Goal: Task Accomplishment & Management: Complete application form

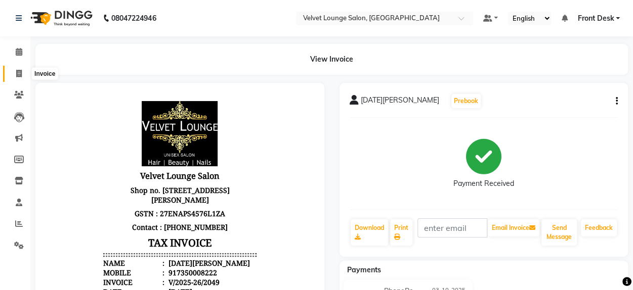
click at [14, 75] on span at bounding box center [19, 74] width 18 height 12
select select "5962"
select select "service"
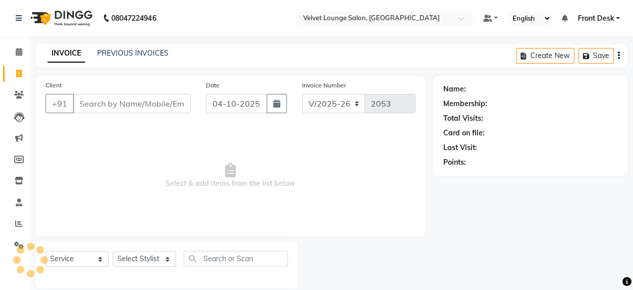
scroll to position [13, 0]
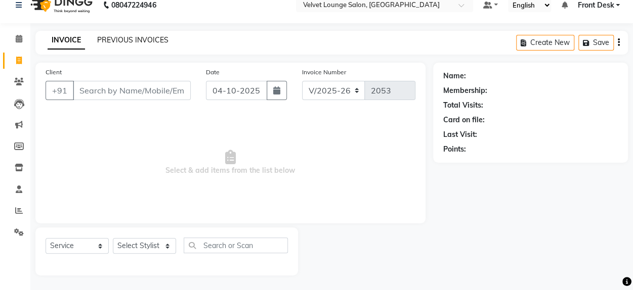
click at [117, 42] on link "PREVIOUS INVOICES" at bounding box center [132, 39] width 71 height 9
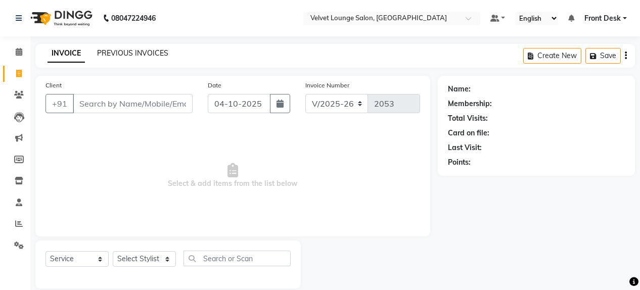
click at [117, 42] on div "08047224946 Select Location × Velvet Lounge Salon, Shiv Mandir Road Default Pan…" at bounding box center [320, 152] width 640 height 304
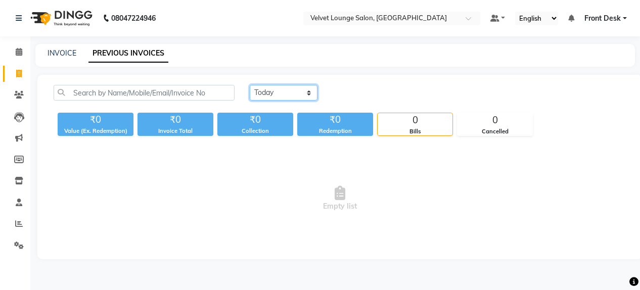
drag, startPoint x: 270, startPoint y: 95, endPoint x: 283, endPoint y: 121, distance: 29.2
click at [283, 121] on div "Today Yesterday Custom Range ₹0 Value (Ex. Redemption) ₹0 Invoice Total ₹0 Coll…" at bounding box center [340, 110] width 585 height 51
select select "yesterday"
click at [250, 85] on select "Today Yesterday Custom Range" at bounding box center [284, 93] width 68 height 16
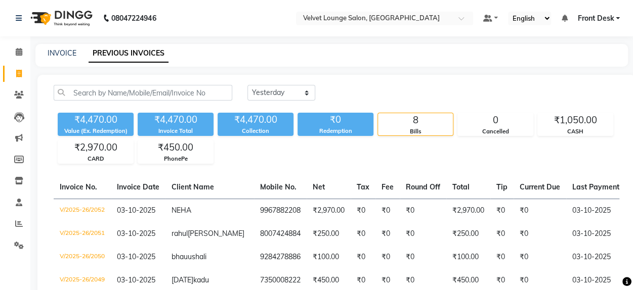
click at [413, 62] on div "INVOICE PREVIOUS INVOICES" at bounding box center [331, 55] width 592 height 23
click at [18, 226] on icon at bounding box center [19, 224] width 8 height 8
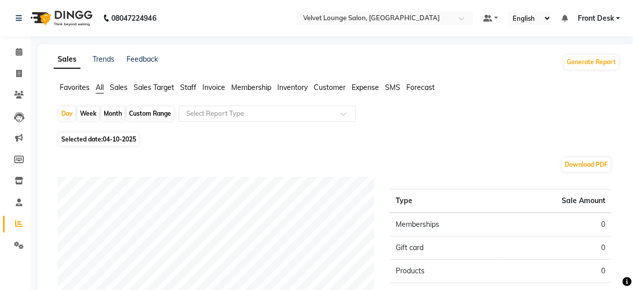
click at [116, 116] on div "Month" at bounding box center [112, 114] width 23 height 14
select select "10"
select select "2025"
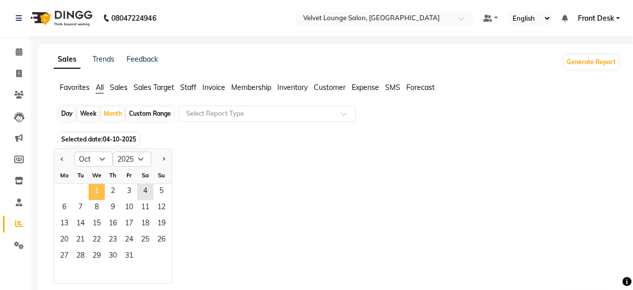
click at [95, 191] on span "1" at bounding box center [96, 192] width 16 height 16
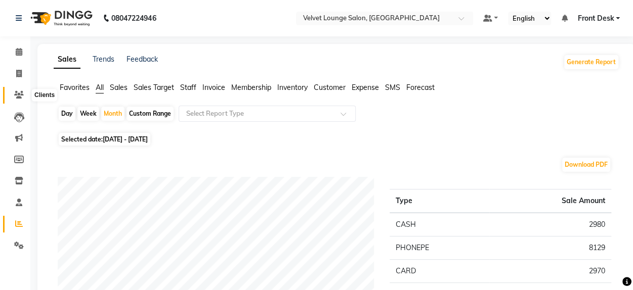
click at [17, 92] on icon at bounding box center [19, 95] width 10 height 8
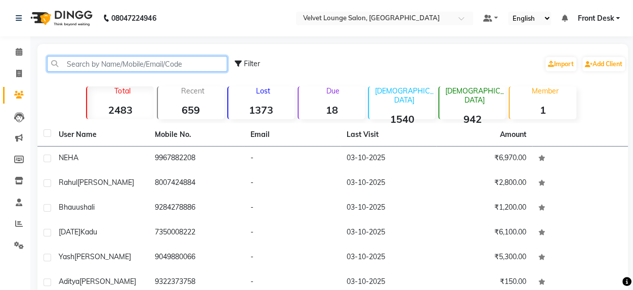
click at [86, 62] on input "text" at bounding box center [137, 64] width 180 height 16
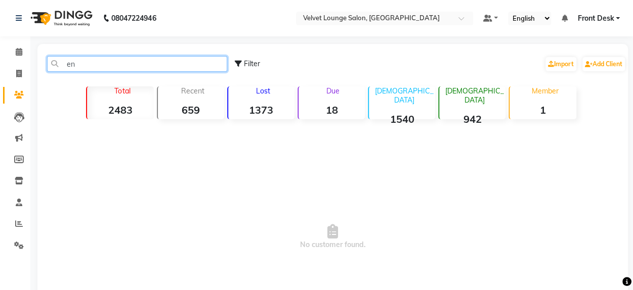
type input "e"
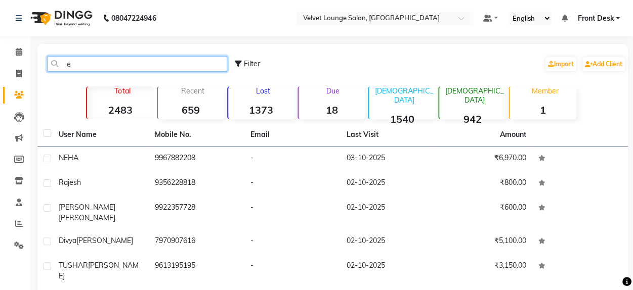
click at [86, 62] on input "e" at bounding box center [137, 64] width 180 height 16
type input "e"
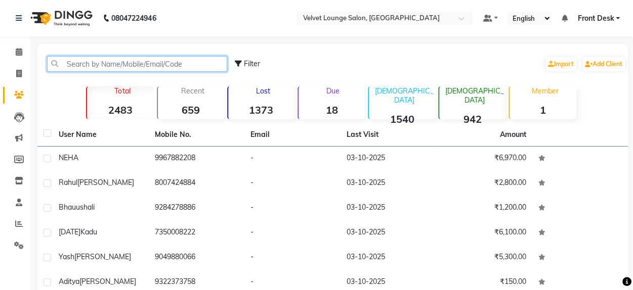
drag, startPoint x: 515, startPoint y: 54, endPoint x: 180, endPoint y: 61, distance: 335.3
click at [180, 61] on input "text" at bounding box center [137, 64] width 180 height 16
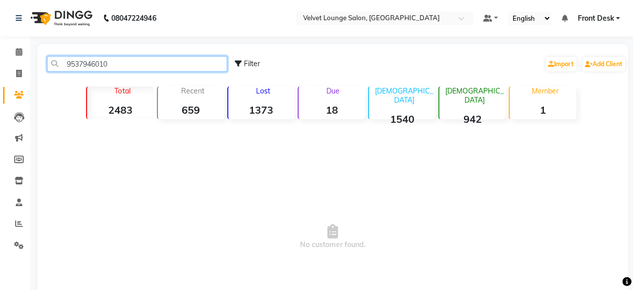
type input "9537946010"
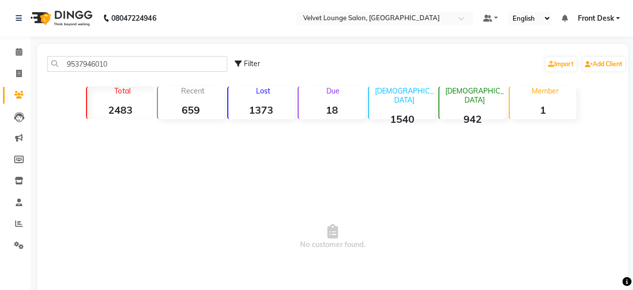
click at [127, 54] on div "9537946010 Filter Import Add Client" at bounding box center [332, 64] width 586 height 32
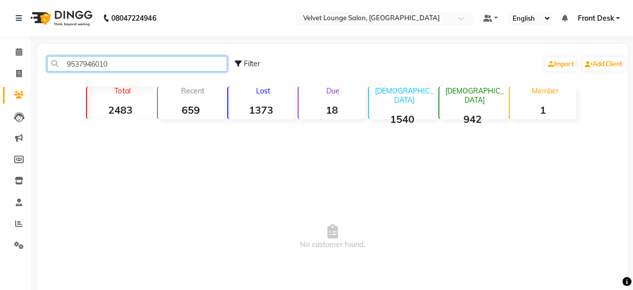
click at [109, 59] on input "9537946010" at bounding box center [137, 64] width 180 height 16
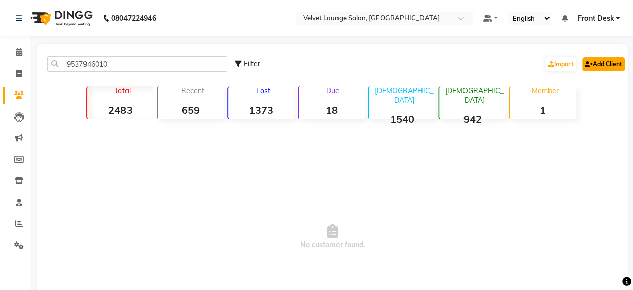
click at [612, 63] on link "Add Client" at bounding box center [603, 64] width 42 height 14
select select "22"
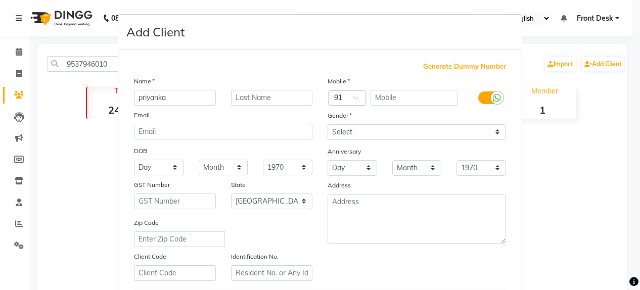
type input "priyanka"
click at [267, 93] on input "text" at bounding box center [272, 98] width 82 height 16
type input "panchal"
click at [394, 93] on input "text" at bounding box center [414, 98] width 87 height 16
paste input "9537946010"
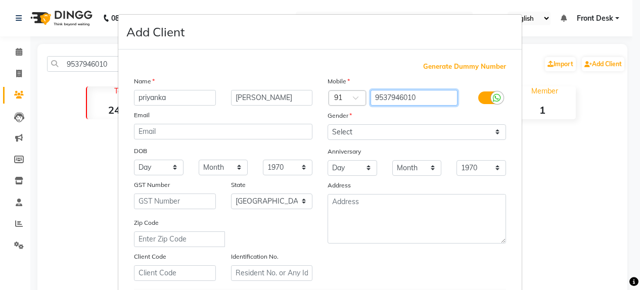
type input "9537946010"
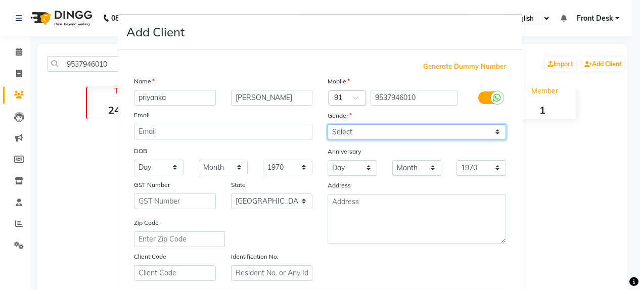
drag, startPoint x: 364, startPoint y: 134, endPoint x: 351, endPoint y: 168, distance: 36.6
click at [351, 168] on div "Mobile Country Code × 91 9537946010 Gender Select Male Female Other Prefer Not …" at bounding box center [417, 178] width 194 height 205
select select "female"
click at [328, 124] on select "Select Male Female Other Prefer Not To Say" at bounding box center [417, 132] width 179 height 16
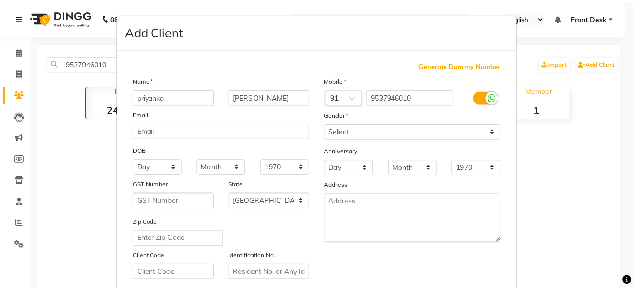
scroll to position [175, 0]
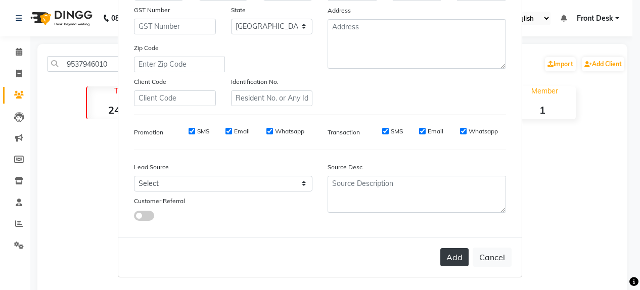
click at [448, 253] on button "Add" at bounding box center [454, 257] width 28 height 18
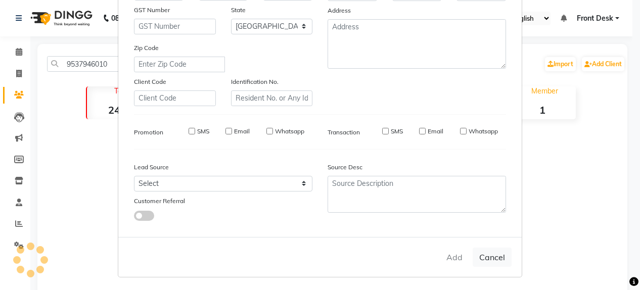
select select
select select "null"
select select
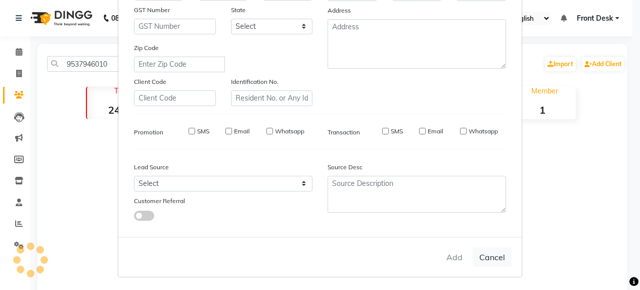
select select
checkbox input "false"
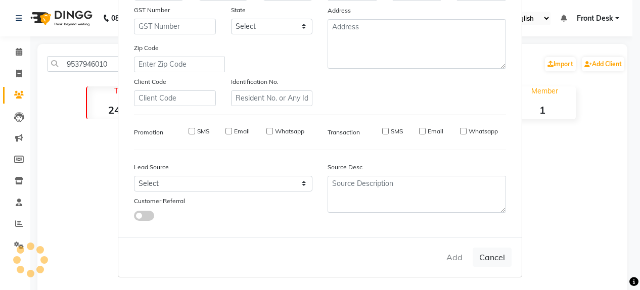
checkbox input "false"
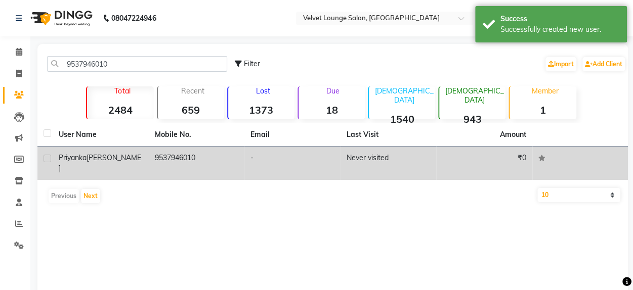
click at [388, 155] on td "Never visited" at bounding box center [388, 163] width 96 height 33
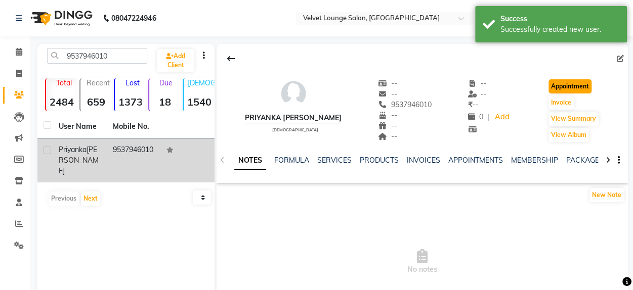
click at [558, 85] on button "Appointment" at bounding box center [569, 86] width 43 height 14
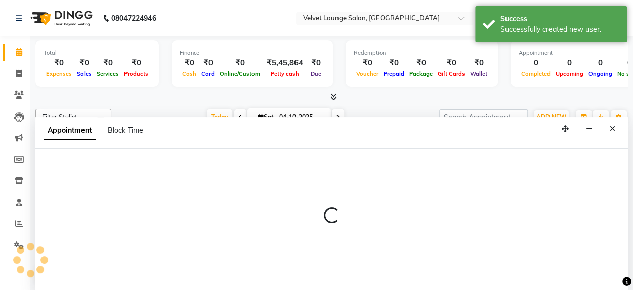
scroll to position [1, 0]
select select "660"
select select "tentative"
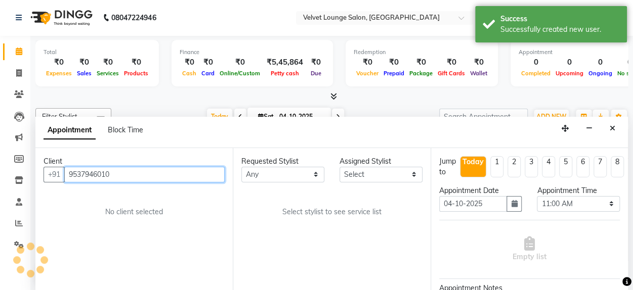
scroll to position [88, 0]
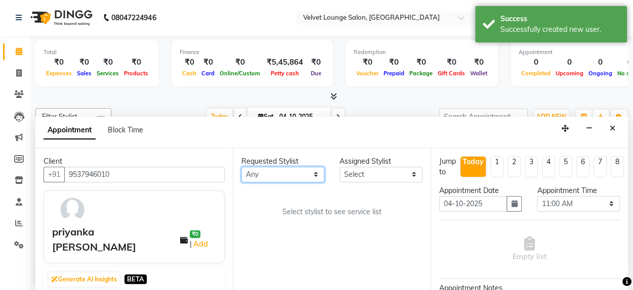
click at [282, 173] on select "Any Aadil zaher aman shah Arif ashish Jaya jyoti madhu Manish MUSTAKIM pradnya …" at bounding box center [282, 175] width 83 height 16
select select "50611"
click at [241, 167] on select "Any Aadil zaher aman shah Arif ashish Jaya jyoti madhu Manish MUSTAKIM pradnya …" at bounding box center [282, 175] width 83 height 16
select select "50611"
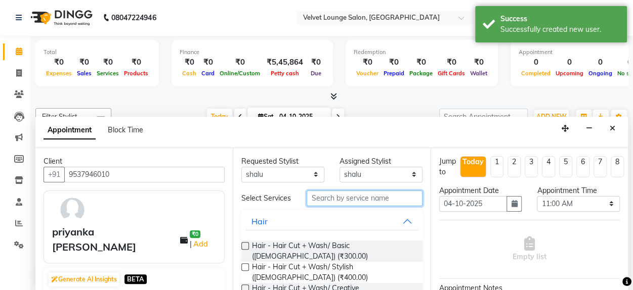
click at [347, 202] on input "text" at bounding box center [363, 199] width 115 height 16
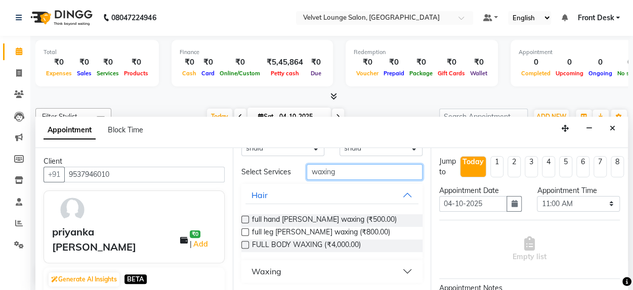
scroll to position [31, 0]
type input "waxing"
click at [246, 218] on label at bounding box center [245, 220] width 8 height 8
click at [246, 218] on input "checkbox" at bounding box center [244, 220] width 7 height 7
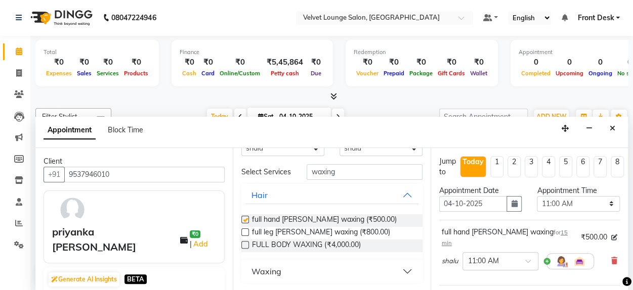
checkbox input "false"
click at [246, 232] on label at bounding box center [245, 233] width 8 height 8
click at [246, 232] on input "checkbox" at bounding box center [244, 233] width 7 height 7
checkbox input "false"
click at [399, 270] on button "Waxing" at bounding box center [331, 271] width 172 height 18
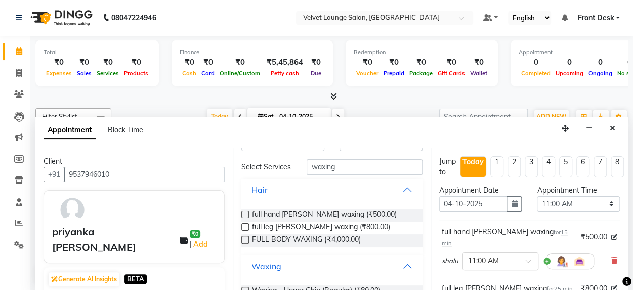
click at [399, 270] on button "Waxing" at bounding box center [331, 266] width 172 height 18
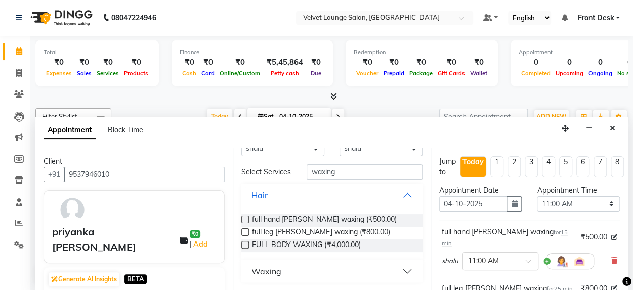
click at [399, 270] on button "Waxing" at bounding box center [331, 271] width 172 height 18
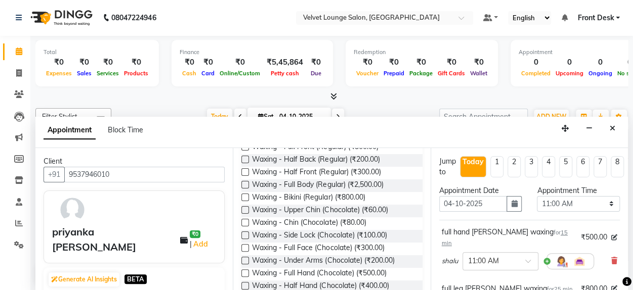
scroll to position [335, 0]
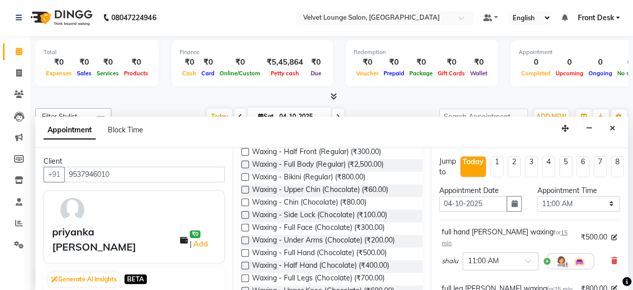
click at [245, 243] on label at bounding box center [245, 241] width 8 height 8
click at [245, 243] on input "checkbox" at bounding box center [244, 241] width 7 height 7
click at [245, 243] on label at bounding box center [245, 241] width 8 height 8
click at [245, 243] on input "checkbox" at bounding box center [244, 241] width 7 height 7
checkbox input "false"
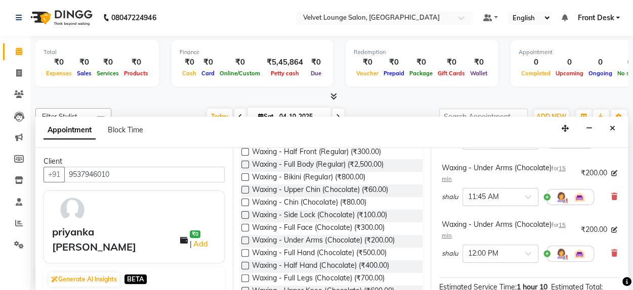
scroll to position [147, 0]
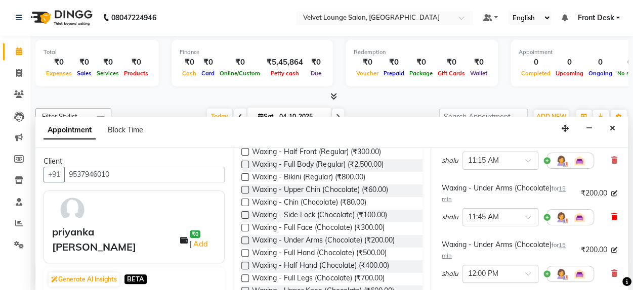
click at [611, 213] on icon at bounding box center [614, 216] width 6 height 7
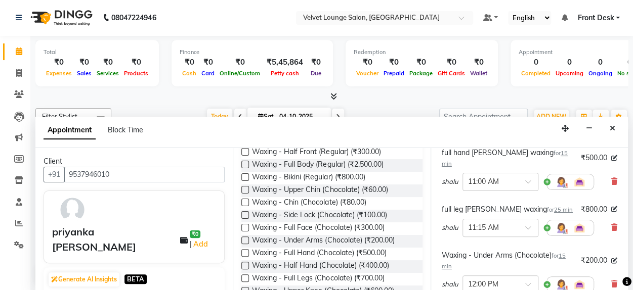
scroll to position [66, 0]
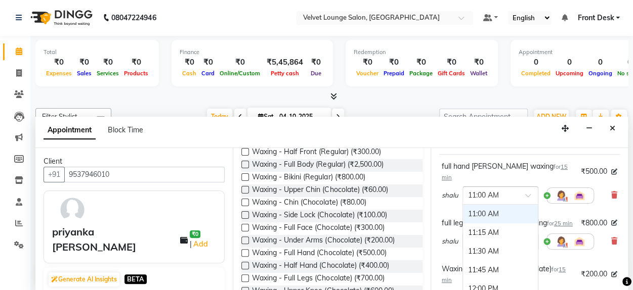
click at [533, 193] on span at bounding box center [531, 198] width 13 height 11
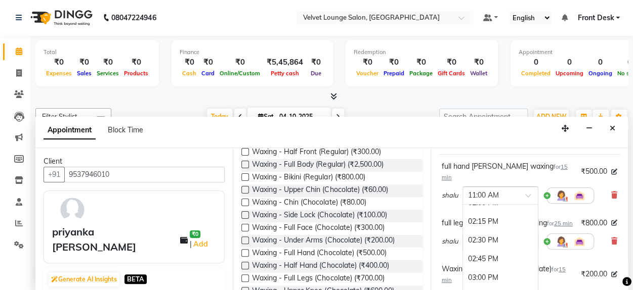
scroll to position [227, 0]
click at [490, 202] on div "02:00 PM" at bounding box center [500, 211] width 75 height 19
click at [500, 236] on input "text" at bounding box center [490, 241] width 45 height 11
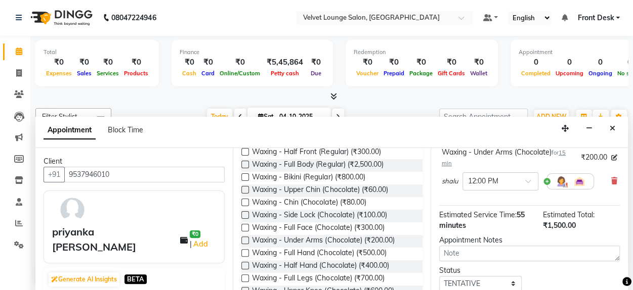
scroll to position [184, 0]
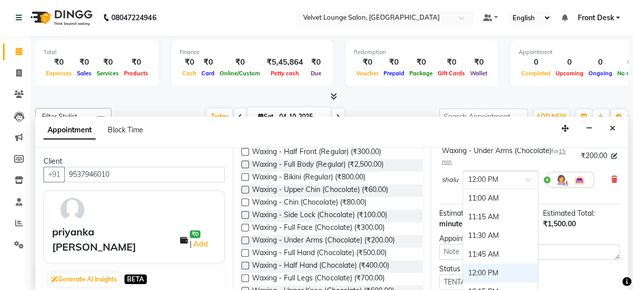
click at [522, 171] on div "× 12:00 PM" at bounding box center [500, 180] width 76 height 18
click at [493, 245] on div "11:45 AM" at bounding box center [500, 254] width 75 height 19
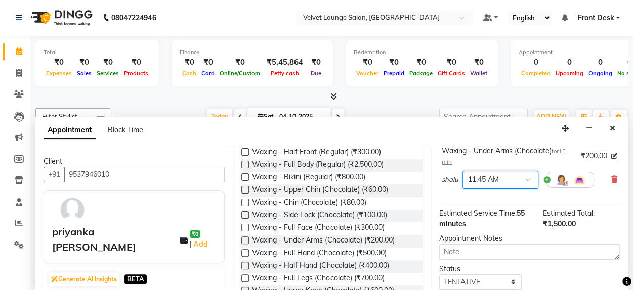
click at [528, 177] on span at bounding box center [531, 182] width 13 height 11
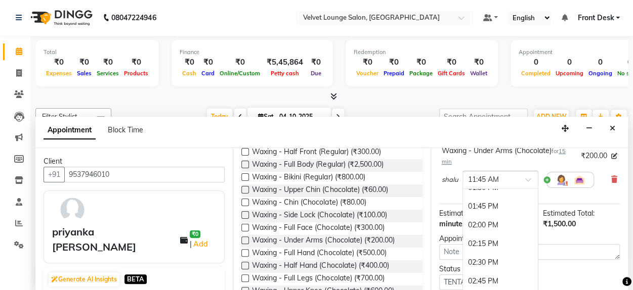
scroll to position [212, 0]
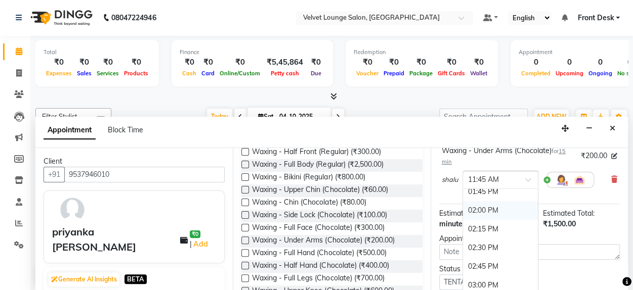
click at [493, 201] on div "02:00 PM" at bounding box center [500, 210] width 75 height 19
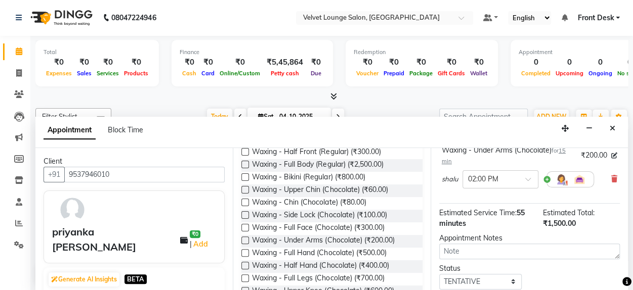
click at [628, 149] on div "Total ₹0 Expenses ₹0 Sales ₹0 Services ₹0 Products Finance ₹0 Cash ₹0 Card ₹0 O…" at bounding box center [331, 163] width 602 height 255
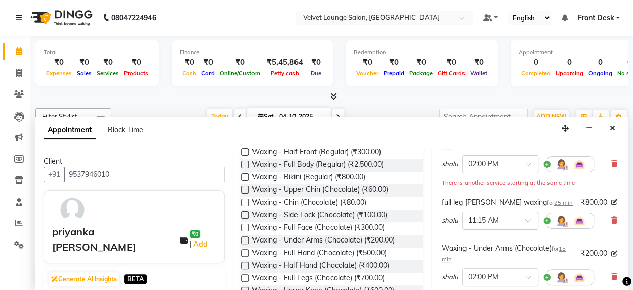
scroll to position [94, 0]
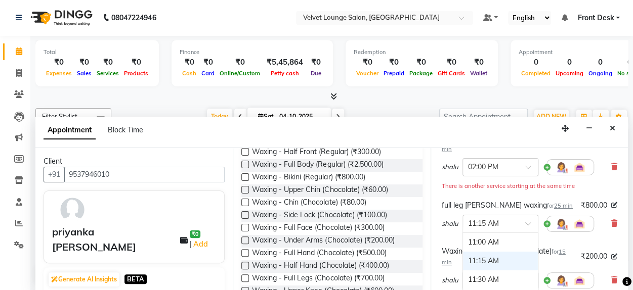
click at [535, 221] on span at bounding box center [531, 226] width 13 height 11
click at [498, 245] on div "02:00 PM" at bounding box center [500, 254] width 75 height 19
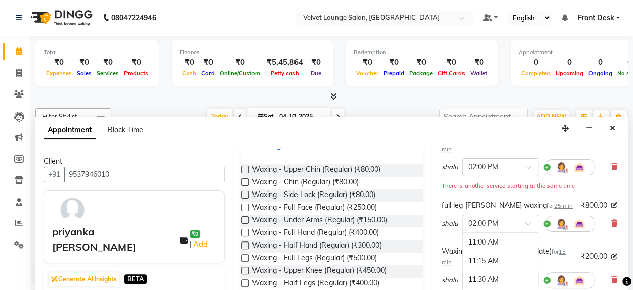
scroll to position [225, 0]
click at [505, 218] on input "text" at bounding box center [490, 223] width 45 height 11
click at [493, 271] on div "02:30 PM" at bounding box center [500, 280] width 75 height 19
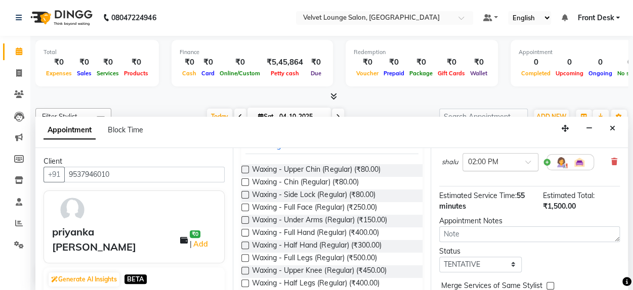
scroll to position [209, 0]
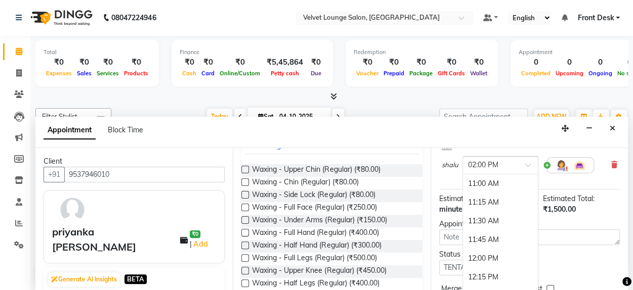
click at [525, 163] on span at bounding box center [531, 168] width 13 height 11
click at [488, 193] on div "02:15 PM" at bounding box center [500, 202] width 75 height 19
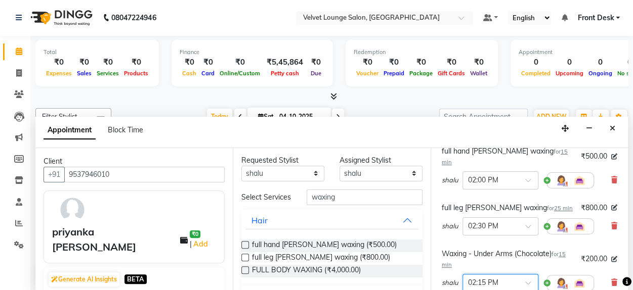
scroll to position [0, 0]
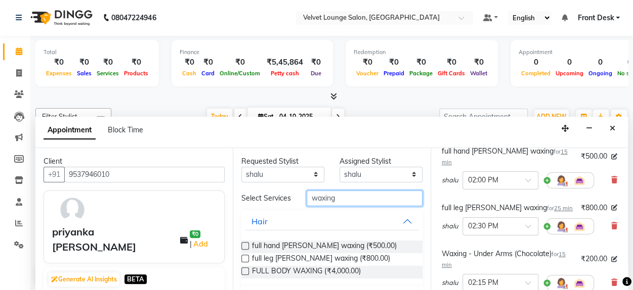
click at [344, 201] on input "waxing" at bounding box center [363, 199] width 115 height 16
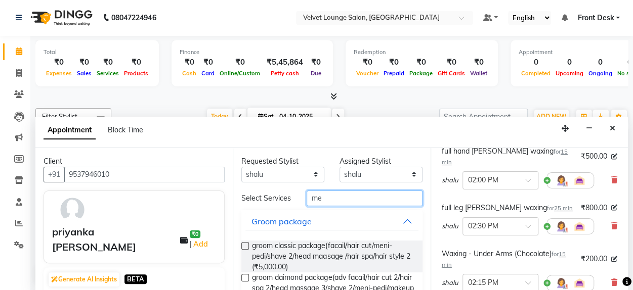
type input "m"
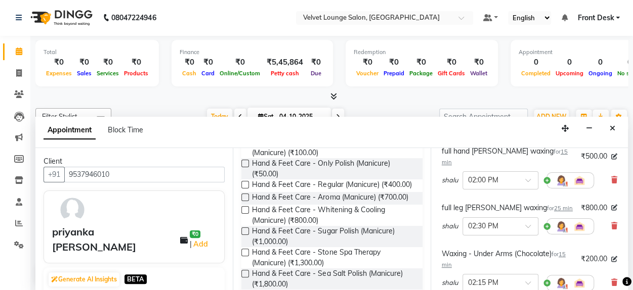
scroll to position [162, 0]
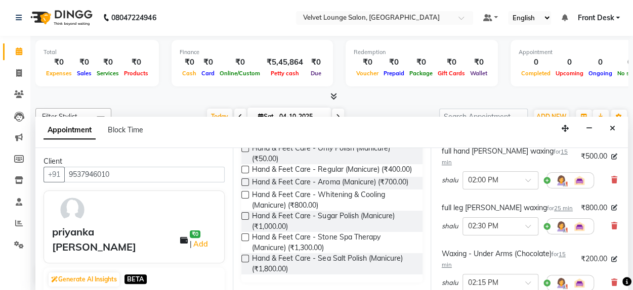
type input "mani"
click at [246, 166] on label at bounding box center [245, 170] width 8 height 8
click at [246, 167] on input "checkbox" at bounding box center [244, 170] width 7 height 7
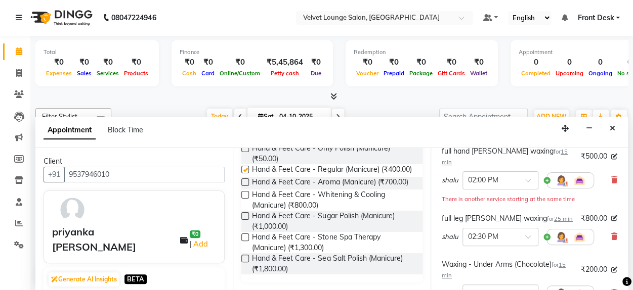
checkbox input "false"
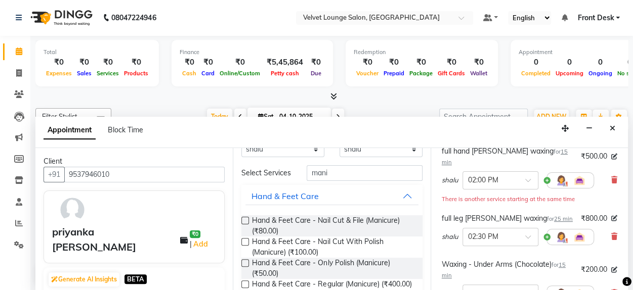
scroll to position [37, 0]
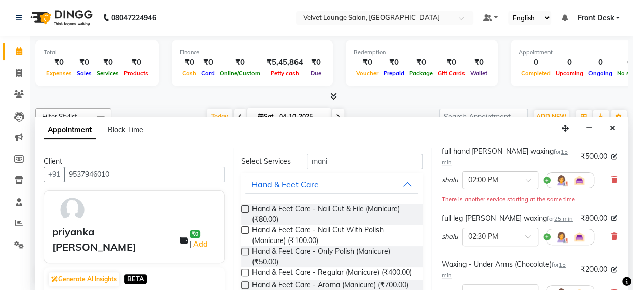
drag, startPoint x: 357, startPoint y: 153, endPoint x: 345, endPoint y: 168, distance: 19.1
click at [345, 168] on div "Select Services mani" at bounding box center [332, 162] width 196 height 16
click at [345, 168] on input "mani" at bounding box center [363, 162] width 115 height 16
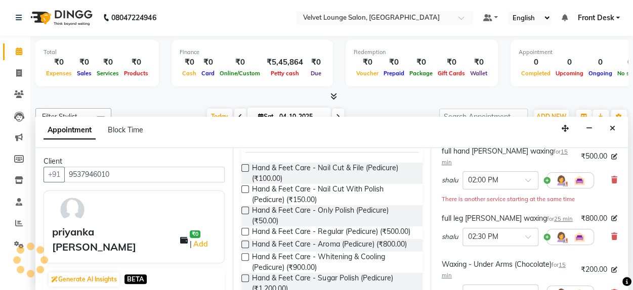
scroll to position [98, 0]
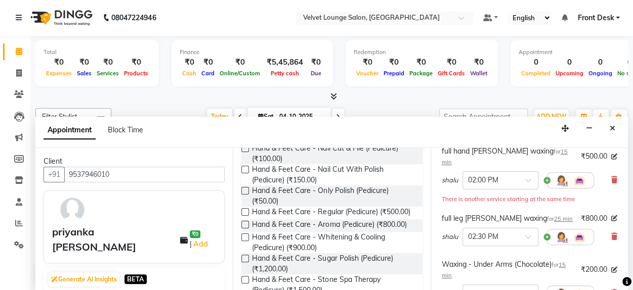
type input "ped"
click at [242, 214] on label at bounding box center [245, 212] width 8 height 8
click at [242, 214] on input "checkbox" at bounding box center [244, 213] width 7 height 7
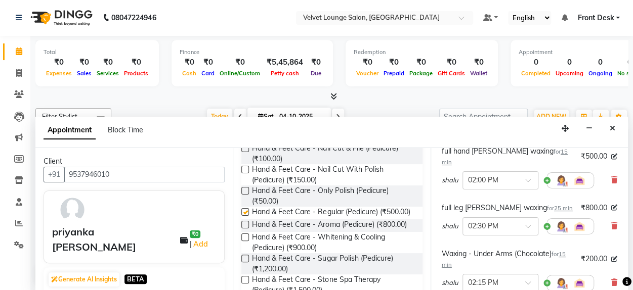
checkbox input "false"
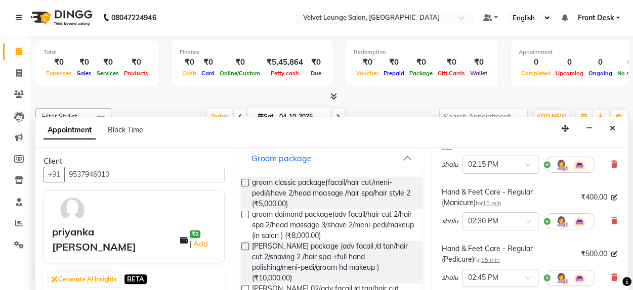
scroll to position [320, 0]
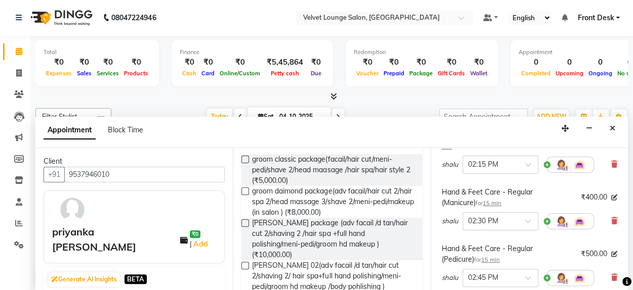
click at [581, 192] on span "₹400.00" at bounding box center [594, 197] width 26 height 11
click at [611, 195] on icon at bounding box center [614, 198] width 6 height 6
click at [569, 190] on input "400" at bounding box center [589, 198] width 40 height 16
type input "500"
click at [627, 249] on div "Total ₹0 Expenses ₹0 Sales ₹0 Services ₹0 Products Finance ₹0 Cash ₹0 Card ₹0 O…" at bounding box center [331, 163] width 602 height 255
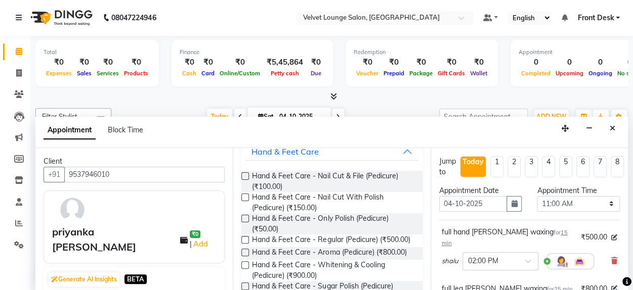
scroll to position [0, 0]
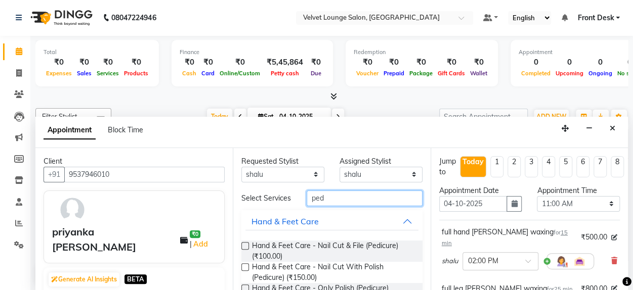
click at [336, 204] on input "ped" at bounding box center [363, 199] width 115 height 16
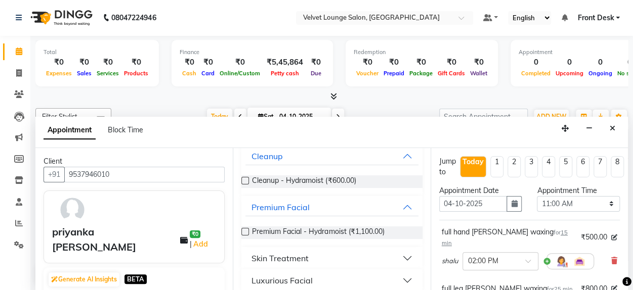
scroll to position [79, 0]
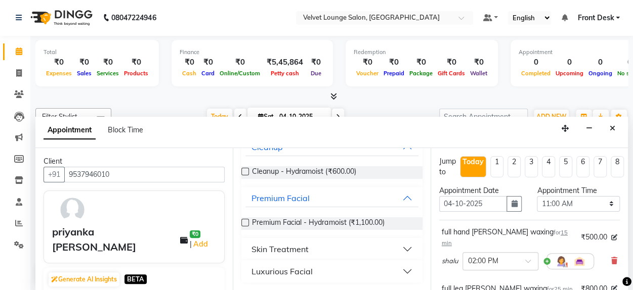
type input "hydr"
click at [242, 224] on label at bounding box center [245, 223] width 8 height 8
click at [242, 224] on input "checkbox" at bounding box center [244, 223] width 7 height 7
checkbox input "false"
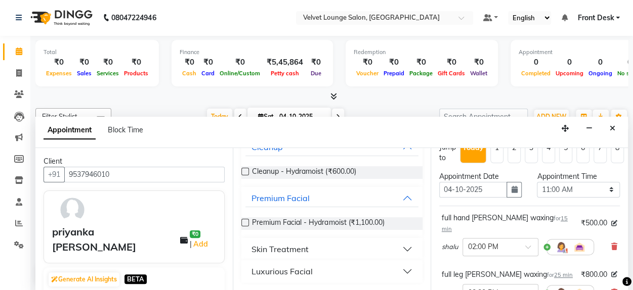
scroll to position [0, 0]
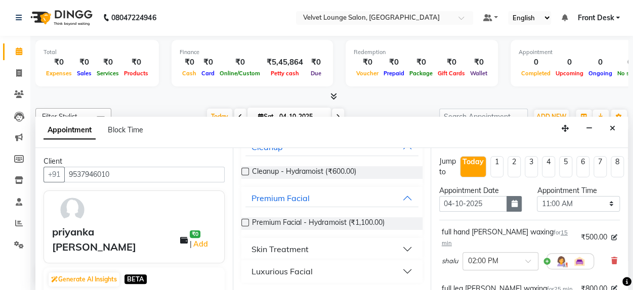
click at [511, 204] on icon "button" at bounding box center [514, 203] width 6 height 7
click at [506, 207] on button "button" at bounding box center [513, 204] width 15 height 16
click at [511, 202] on icon "button" at bounding box center [514, 203] width 6 height 7
click at [511, 205] on icon "button" at bounding box center [514, 203] width 6 height 7
click at [506, 196] on button "button" at bounding box center [513, 204] width 15 height 16
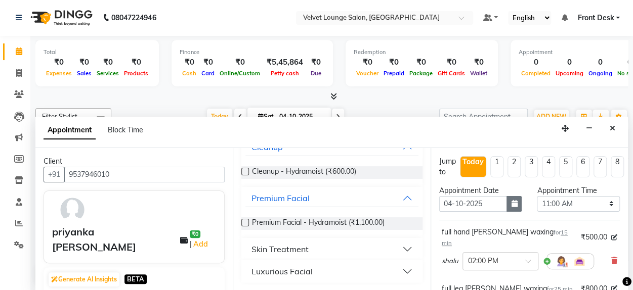
click at [506, 208] on button "button" at bounding box center [513, 204] width 15 height 16
click at [515, 203] on button "button" at bounding box center [513, 204] width 15 height 16
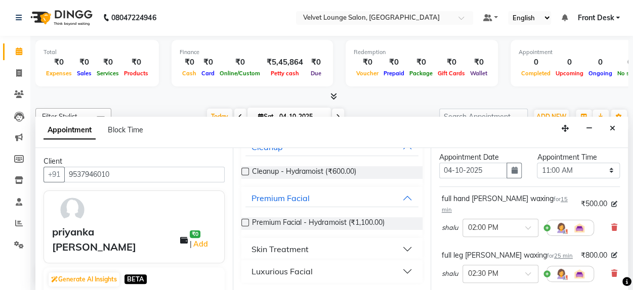
scroll to position [17, 0]
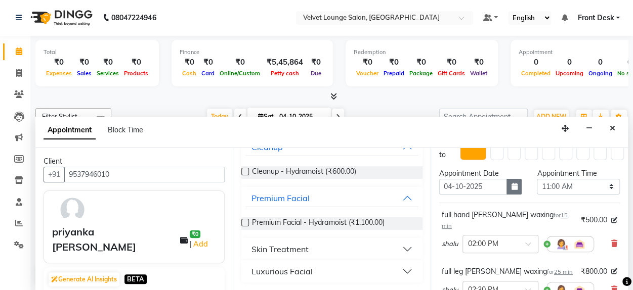
click at [511, 191] on button "button" at bounding box center [513, 187] width 15 height 16
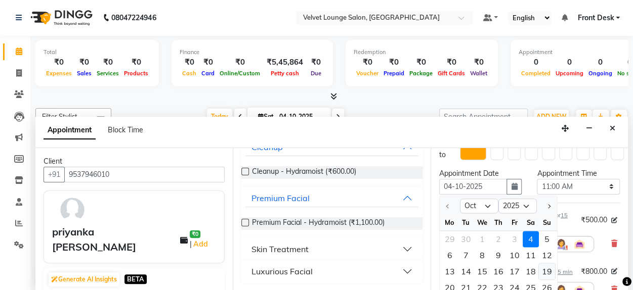
click at [542, 271] on div "19" at bounding box center [547, 271] width 16 height 16
type input "19-10-2025"
select select "660"
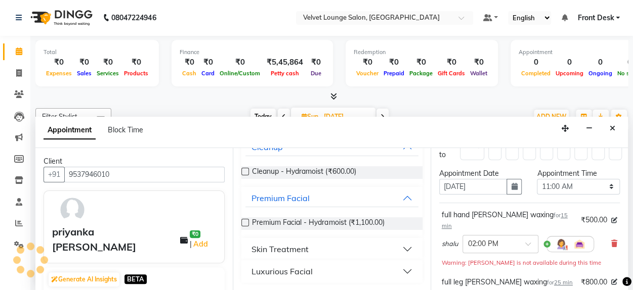
scroll to position [88, 0]
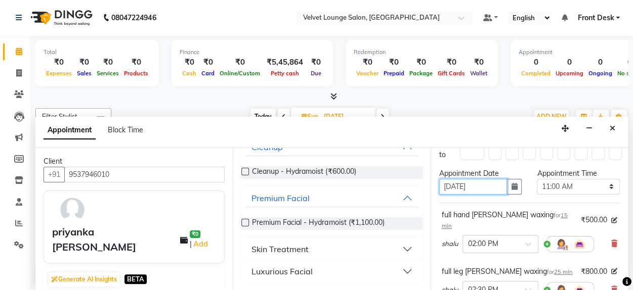
click at [448, 191] on input "19-10-2025" at bounding box center [473, 187] width 68 height 16
click at [450, 191] on input "19-10-2025" at bounding box center [473, 187] width 68 height 16
type input "01-10-2025"
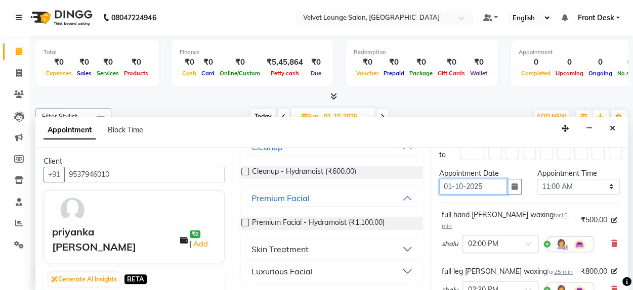
scroll to position [0, 0]
type input "202-10-01"
type input "01-10-202"
select select "660"
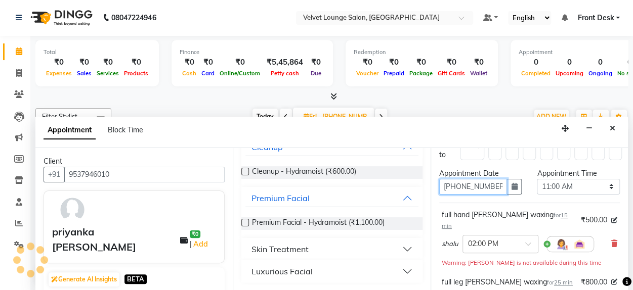
scroll to position [88, 0]
type input "01-10-2020"
select select "660"
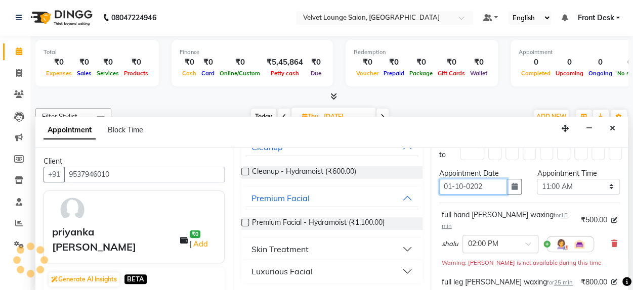
type input "01-10-2020"
type input "01-10-0202"
type input "01-10-2020"
type input "01-10-0202"
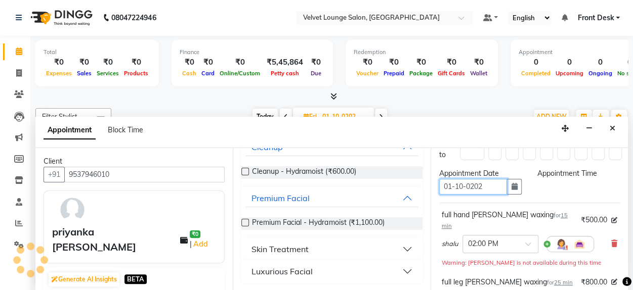
type input "01-10-0202"
select select "660"
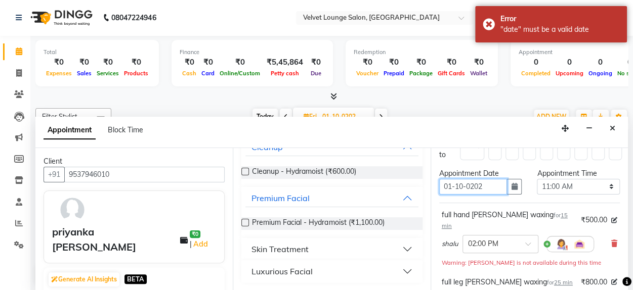
type input "01-10-2020"
select select "660"
type input "01-10-2020"
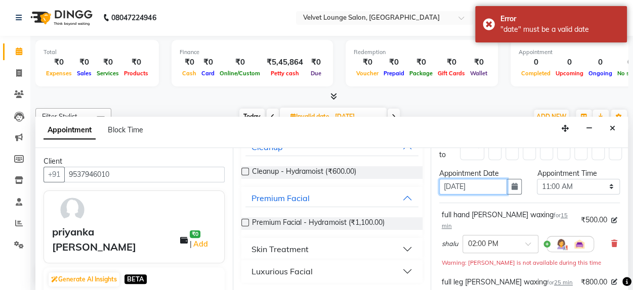
select select "660"
type input "01-10-0202"
select select "660"
type input "01-10-02025"
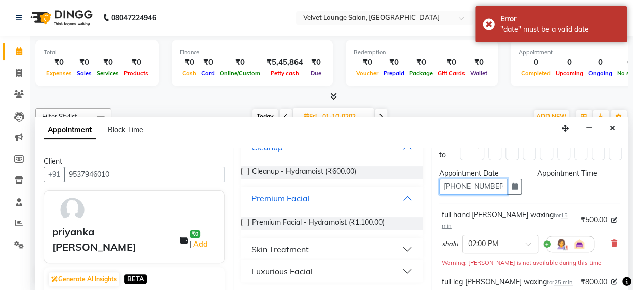
select select "660"
click at [451, 191] on input "01-10-02025" at bounding box center [473, 187] width 68 height 16
type input "0-10-02025"
type input "10-02-2025"
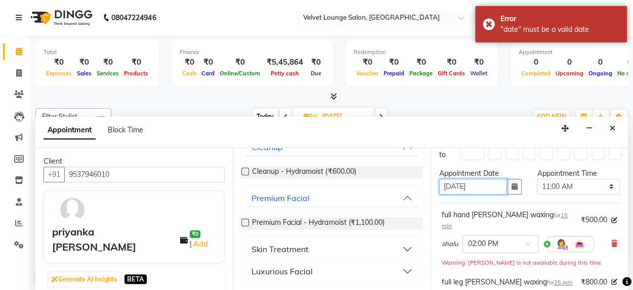
select select "660"
type input "10-02-2025"
type input "10-02-20252"
select select "660"
type input "10-02-202520"
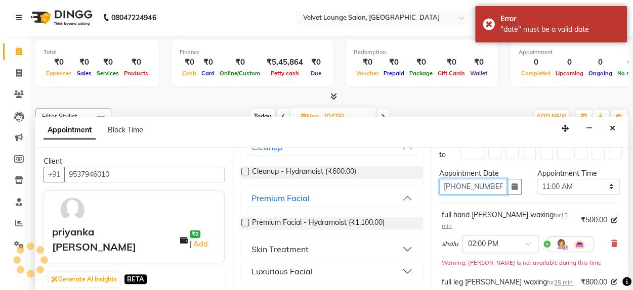
select select "660"
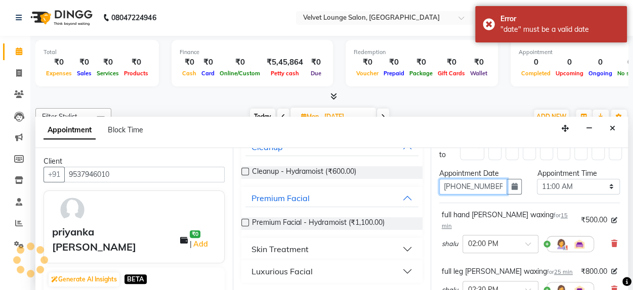
type input "10-02-20252"
select select "660"
type input "10-02-2025"
select select "660"
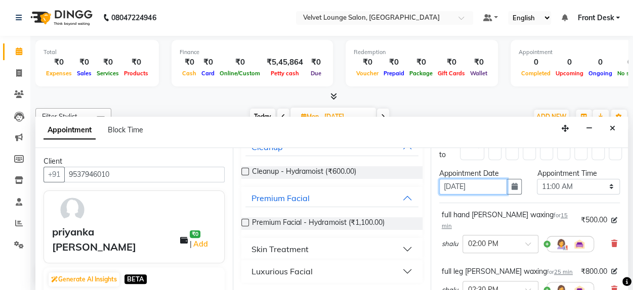
click at [447, 187] on input "10-02-2025" at bounding box center [473, 187] width 68 height 16
type input "0-02-2025"
type input "20-02-2025"
select select "660"
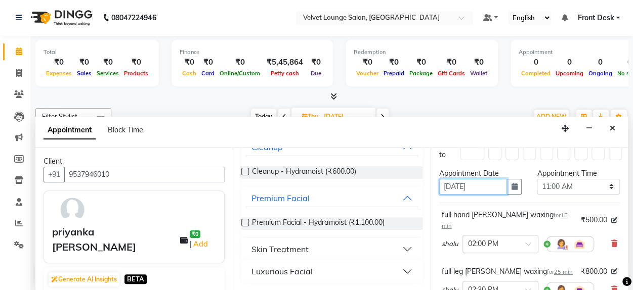
type input "20-02-2025"
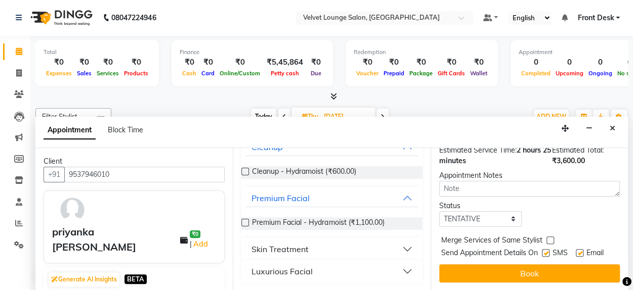
scroll to position [411, 0]
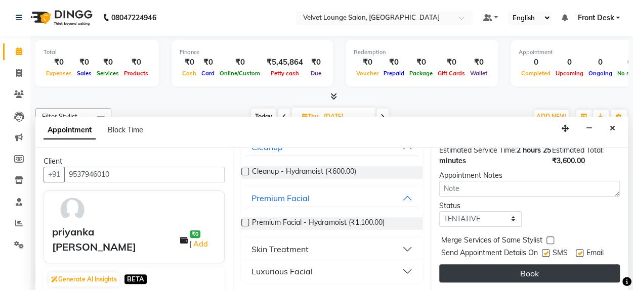
click at [576, 273] on button "Book" at bounding box center [529, 273] width 181 height 18
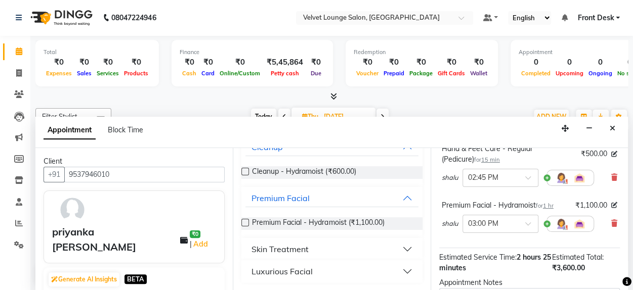
scroll to position [290, 0]
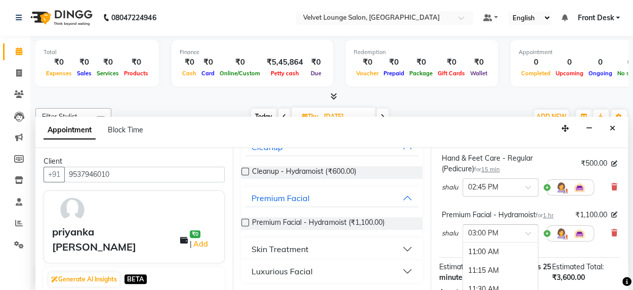
click at [513, 229] on div "× 03:00 PM" at bounding box center [500, 234] width 76 height 18
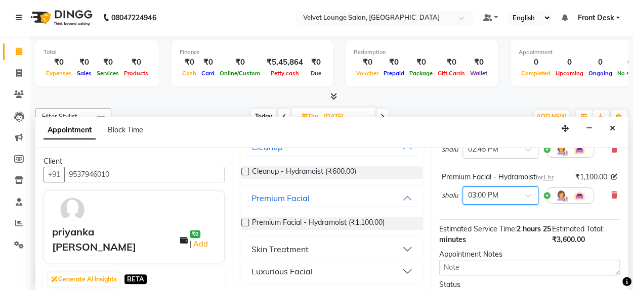
scroll to position [327, 0]
click at [538, 183] on div "shalu × 03:00 PM" at bounding box center [517, 196] width 152 height 26
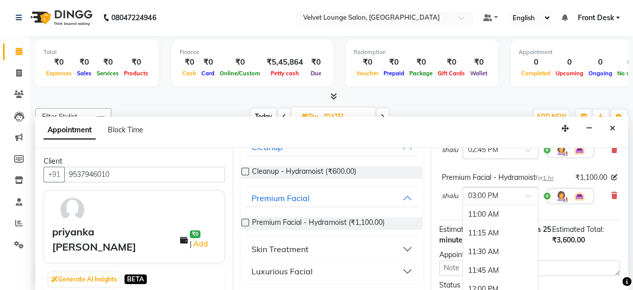
scroll to position [299, 0]
click at [531, 194] on span at bounding box center [531, 199] width 13 height 11
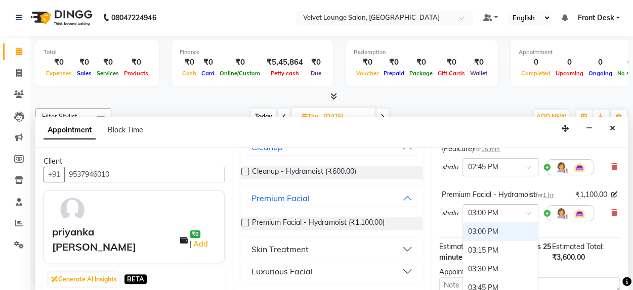
click at [532, 211] on span at bounding box center [531, 216] width 13 height 11
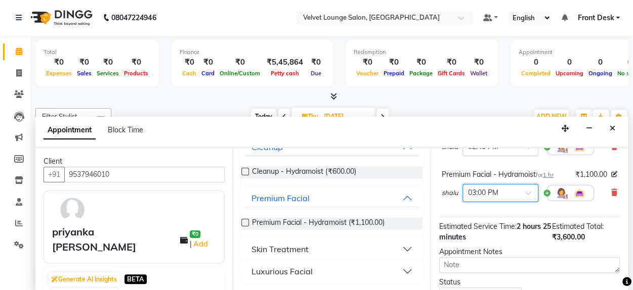
scroll to position [310, 0]
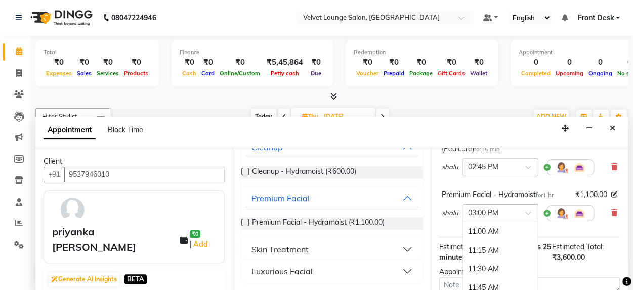
click at [523, 207] on div at bounding box center [500, 212] width 75 height 11
click at [510, 269] on div "05:00 PM" at bounding box center [500, 275] width 75 height 19
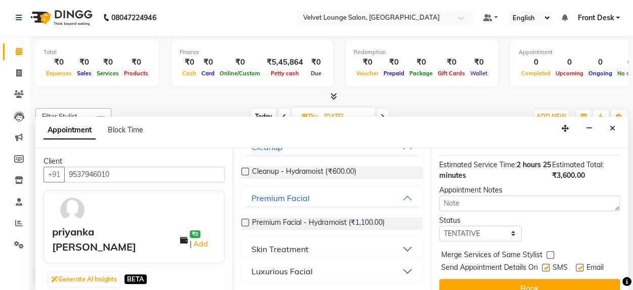
scroll to position [411, 0]
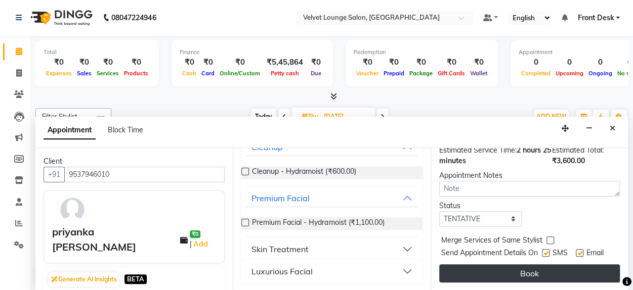
click at [551, 269] on button "Book" at bounding box center [529, 273] width 181 height 18
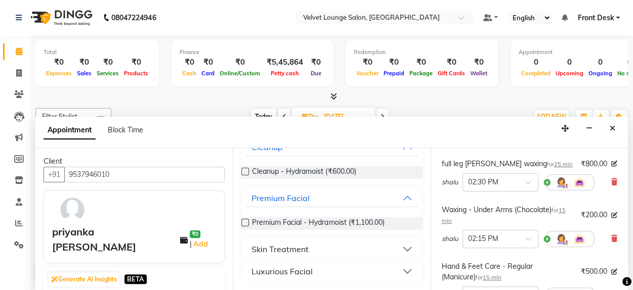
scroll to position [243, 0]
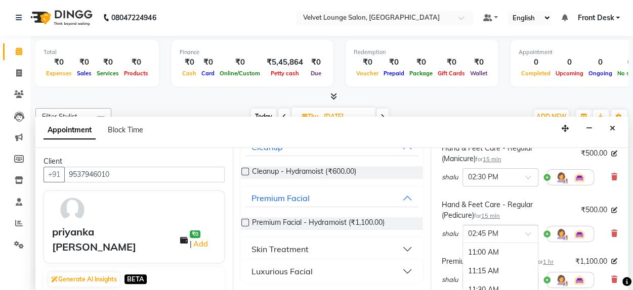
click at [525, 232] on span at bounding box center [531, 237] width 13 height 11
click at [506, 281] on div "03:15 PM" at bounding box center [500, 290] width 75 height 19
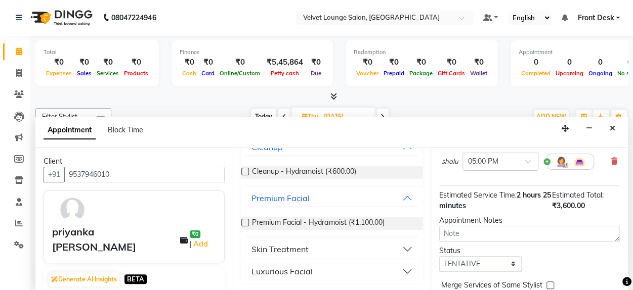
scroll to position [411, 0]
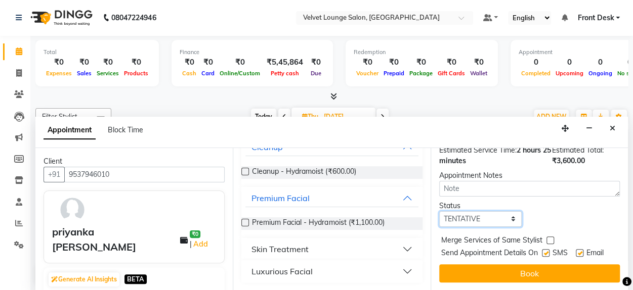
click at [476, 211] on select "Select TENTATIVE CONFIRM UPCOMING" at bounding box center [480, 219] width 83 height 16
select select "confirm booking"
click at [439, 211] on select "Select TENTATIVE CONFIRM UPCOMING" at bounding box center [480, 219] width 83 height 16
click at [477, 248] on span "Send Appointment Details On" at bounding box center [489, 254] width 97 height 13
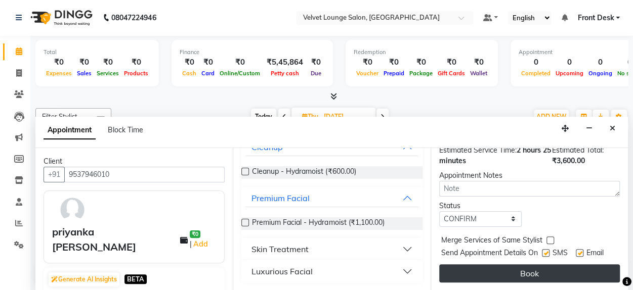
click at [509, 266] on button "Book" at bounding box center [529, 273] width 181 height 18
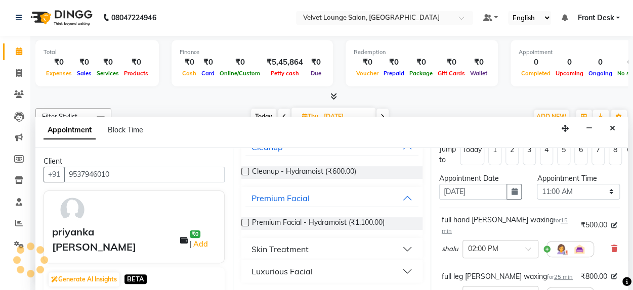
scroll to position [0, 0]
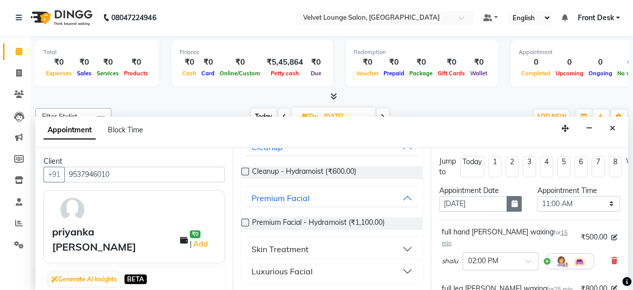
click at [511, 200] on icon "button" at bounding box center [514, 203] width 6 height 7
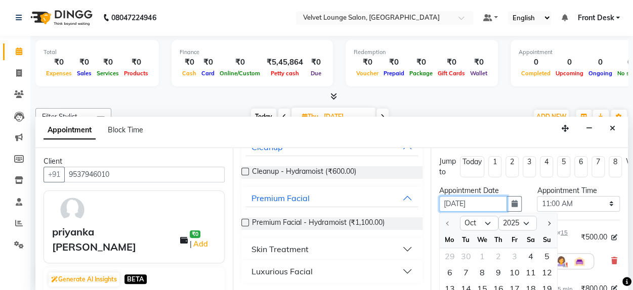
click at [460, 203] on input "20-02-2025" at bounding box center [473, 204] width 68 height 16
click at [461, 203] on input "20-02-2025" at bounding box center [473, 204] width 68 height 16
type input "20--2025"
type input "20-01-2025"
select select "660"
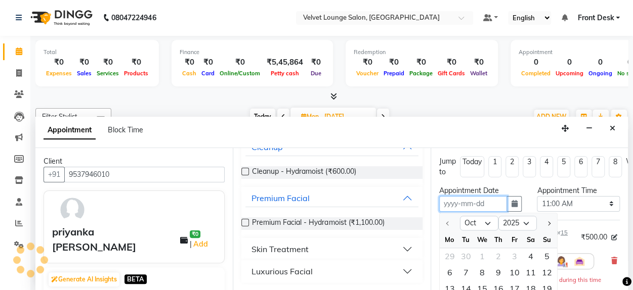
scroll to position [132, 0]
type input "0"
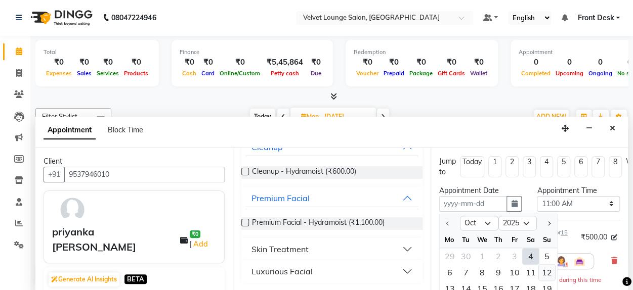
click at [543, 271] on div "12" at bounding box center [547, 272] width 16 height 16
type input "12-10-2025"
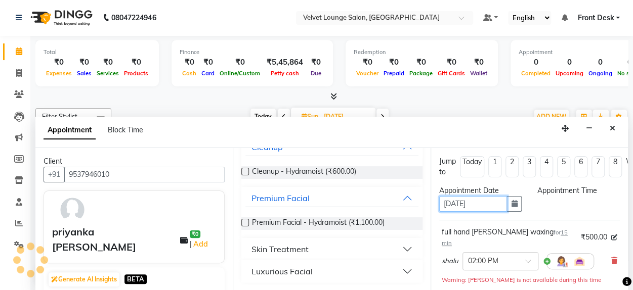
select select "660"
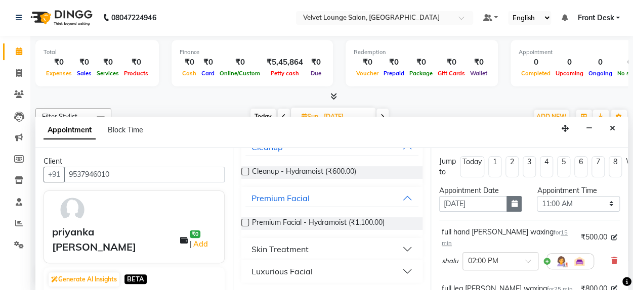
click at [506, 205] on button "button" at bounding box center [513, 204] width 15 height 16
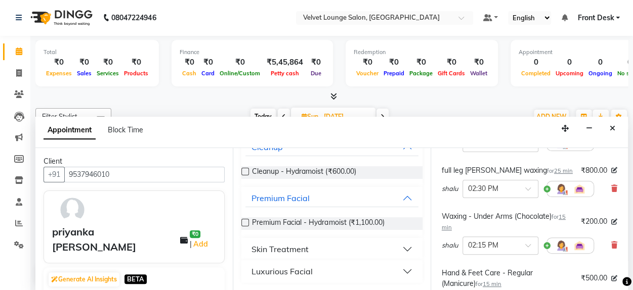
scroll to position [0, 0]
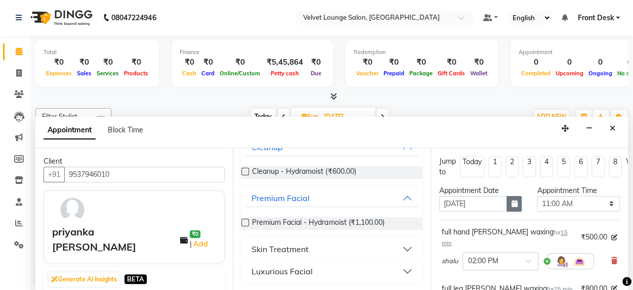
click at [512, 202] on icon "button" at bounding box center [514, 203] width 6 height 7
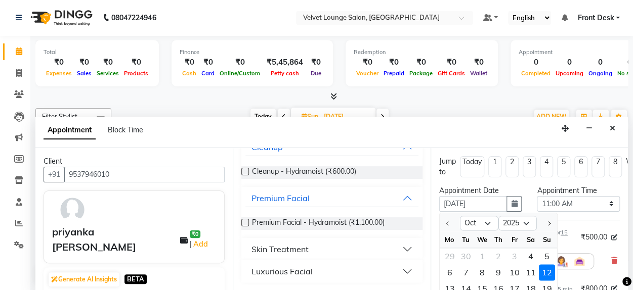
click at [622, 276] on div at bounding box center [626, 282] width 9 height 14
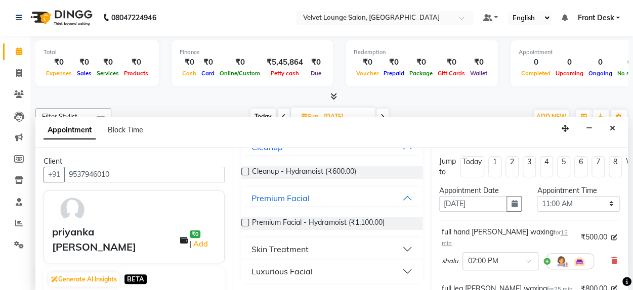
click at [622, 276] on div at bounding box center [626, 282] width 9 height 14
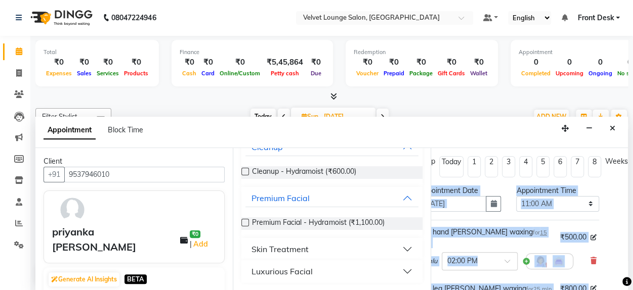
drag, startPoint x: 621, startPoint y: 276, endPoint x: 622, endPoint y: 176, distance: 100.1
click at [622, 176] on body "08047224946 Select Location × Velvet Lounge Salon, Shiv Mandir Road Default Pan…" at bounding box center [316, 144] width 633 height 290
click at [489, 210] on button "button" at bounding box center [492, 204] width 15 height 16
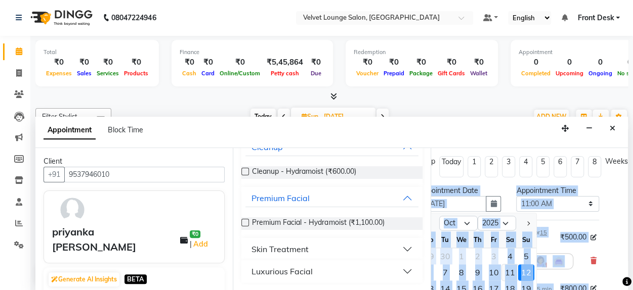
click at [502, 268] on div "11" at bounding box center [510, 272] width 16 height 16
type input "11-10-2025"
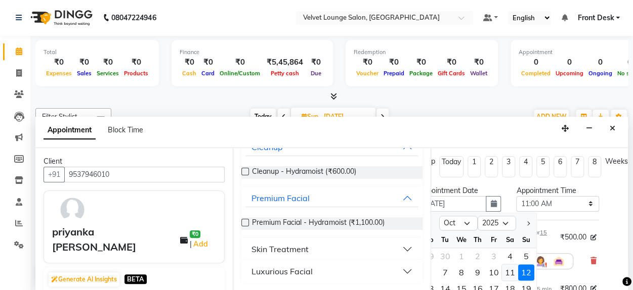
select select "660"
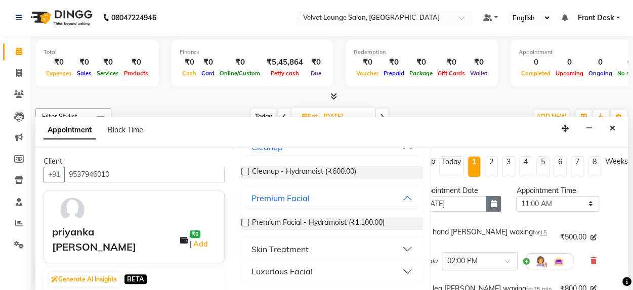
click at [490, 202] on icon "button" at bounding box center [493, 203] width 6 height 7
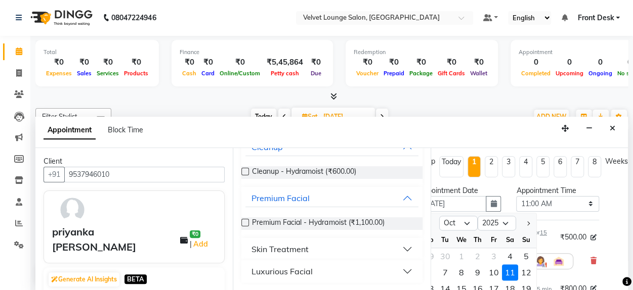
click at [588, 171] on li "8" at bounding box center [594, 166] width 13 height 21
type input "29-11-2025"
select select "660"
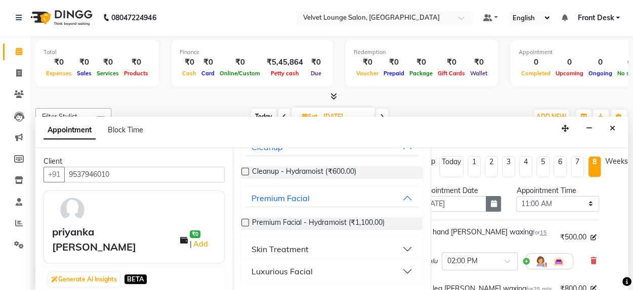
click at [490, 204] on icon "button" at bounding box center [493, 203] width 6 height 7
select select "11"
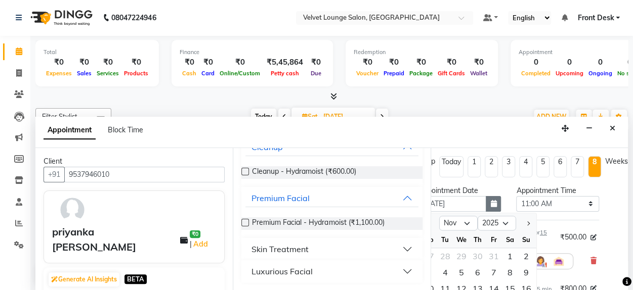
scroll to position [105, 27]
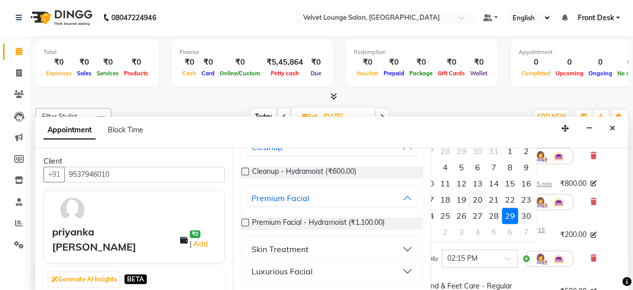
click at [472, 196] on div "20" at bounding box center [477, 200] width 16 height 16
type input "20-11-2025"
select select "660"
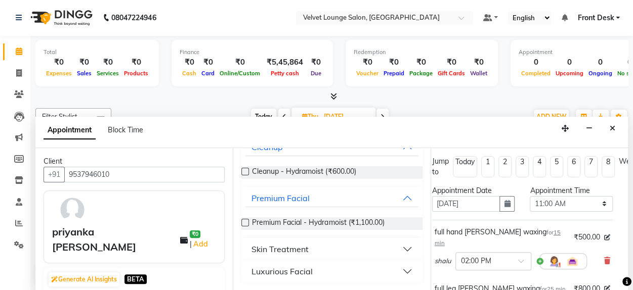
scroll to position [0, 0]
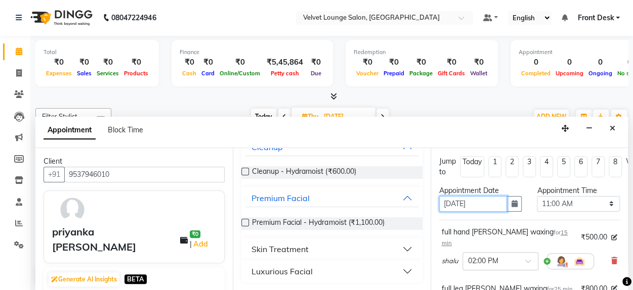
click at [459, 205] on input "20-11-2025" at bounding box center [473, 204] width 68 height 16
click at [463, 201] on input "20-11-2025" at bounding box center [473, 204] width 68 height 16
type input "20-01-2025"
select select "660"
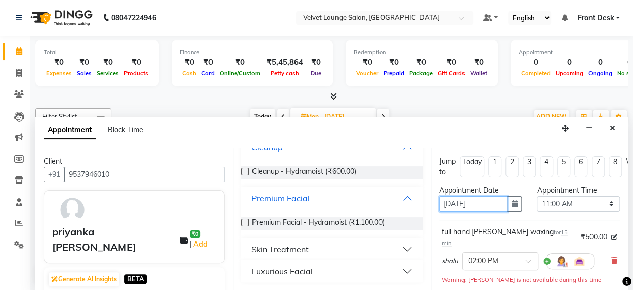
type input "20-01-0202"
select select "660"
type input "20-01-02025"
select select "660"
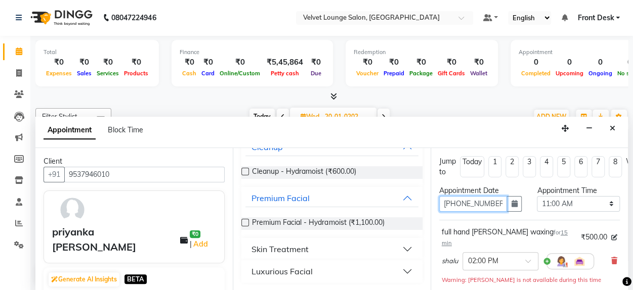
click at [462, 202] on input "20-01-02025" at bounding box center [473, 204] width 68 height 16
type input "20-0-02025"
type input "20-02-2025"
select select "660"
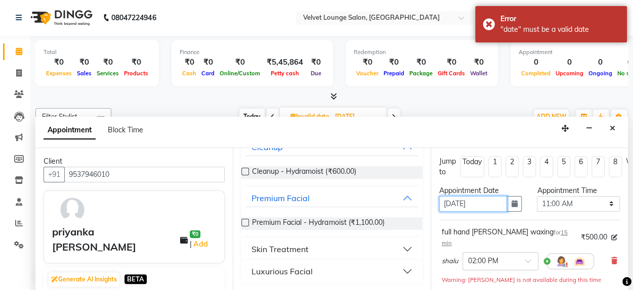
type input "20-02-0202"
select select "660"
type input "20-02-2020"
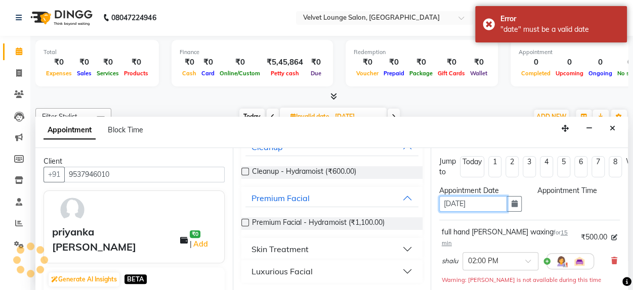
type input "20-02-0202"
type input "20-02-2020"
select select "660"
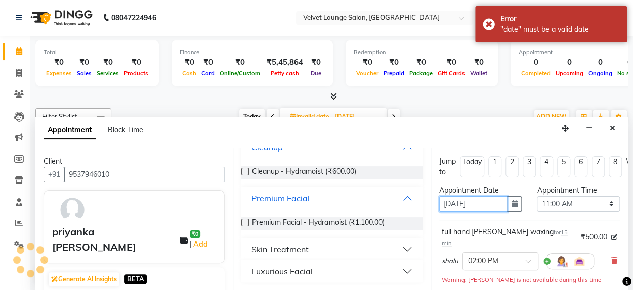
type input "20-02-0202"
type input "20-02-2020"
type input "20-02-0202"
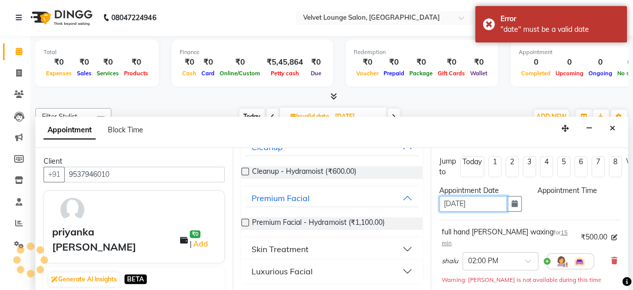
type input "20-02-0202"
select select "660"
type input "20-02-2020"
select select "660"
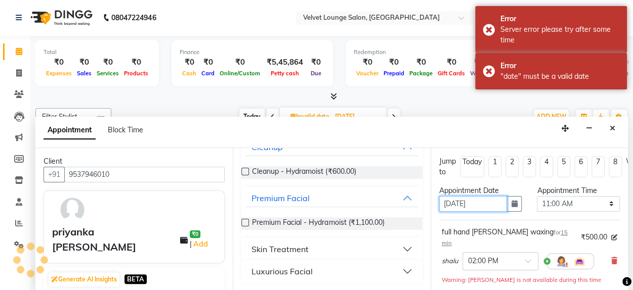
type input "20-02-0202"
select select "660"
type input "20-02-0202"
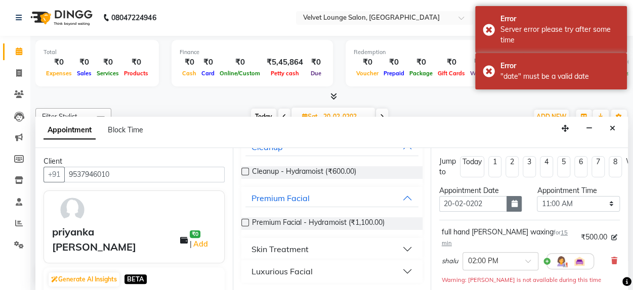
click at [511, 201] on icon "button" at bounding box center [514, 203] width 6 height 7
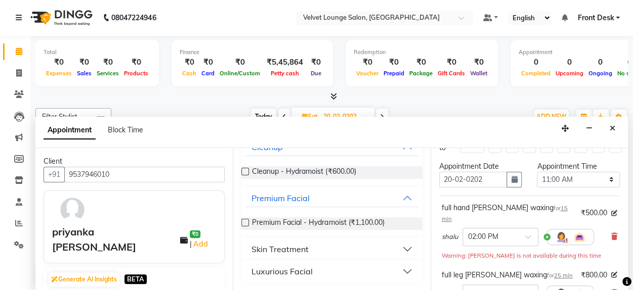
scroll to position [17, 0]
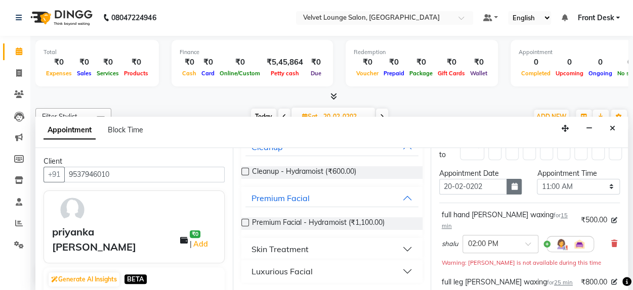
click at [515, 185] on button "button" at bounding box center [513, 187] width 15 height 16
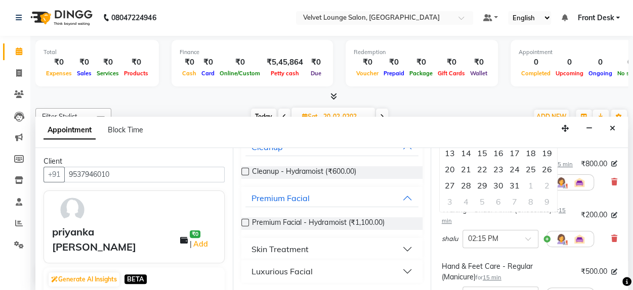
scroll to position [0, 0]
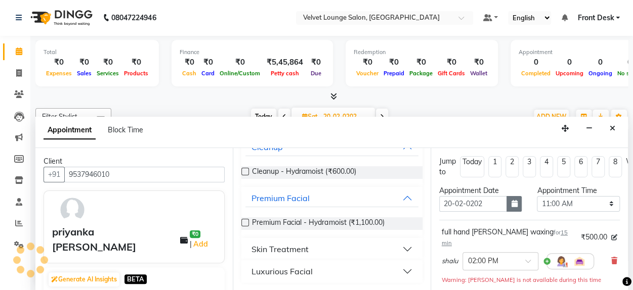
click at [511, 204] on icon "button" at bounding box center [514, 203] width 6 height 7
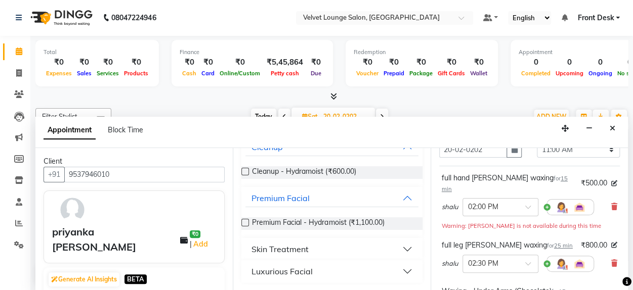
scroll to position [61, 0]
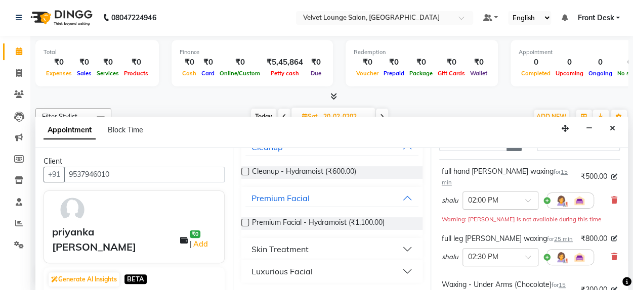
click at [506, 149] on button "button" at bounding box center [513, 144] width 15 height 16
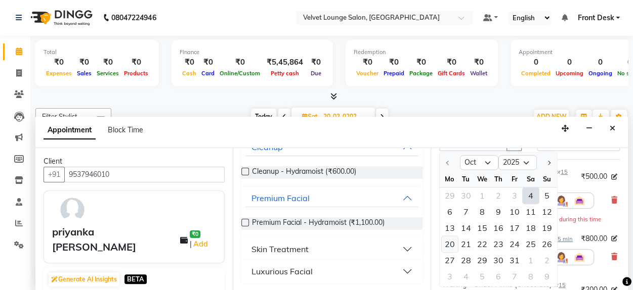
click at [452, 241] on div "20" at bounding box center [449, 244] width 16 height 16
type input "20-10-2025"
select select "660"
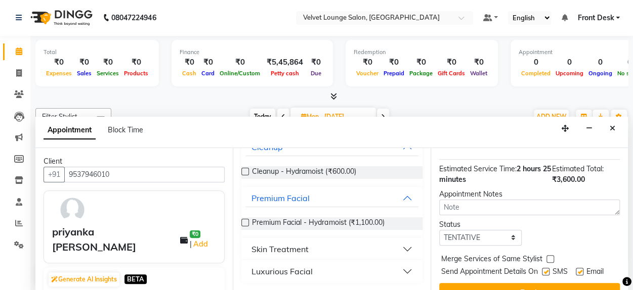
scroll to position [403, 0]
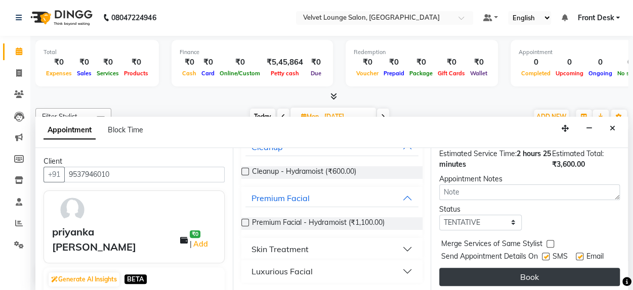
click at [585, 268] on button "Book" at bounding box center [529, 277] width 181 height 18
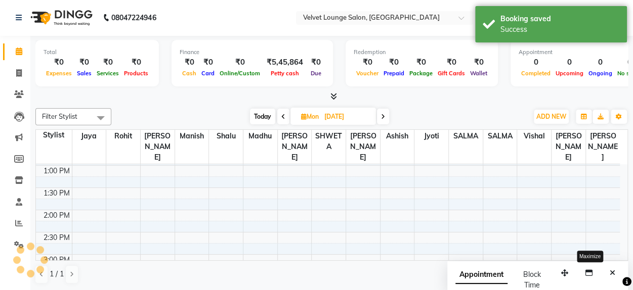
scroll to position [0, 0]
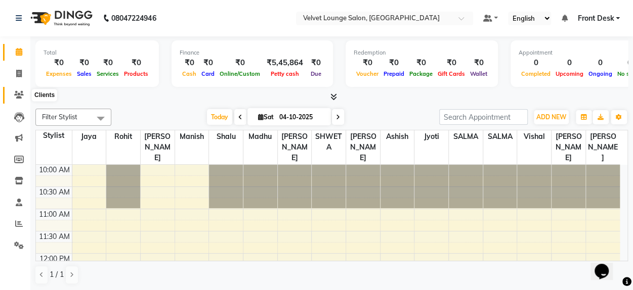
click at [18, 95] on icon at bounding box center [19, 95] width 10 height 8
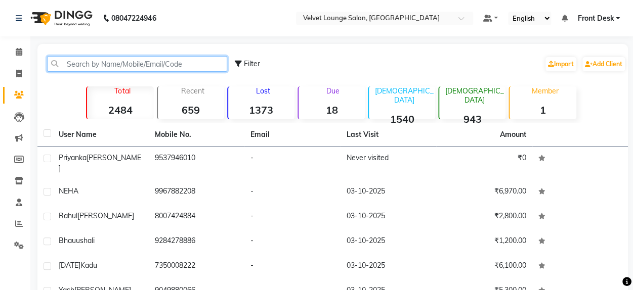
click at [105, 68] on input "text" at bounding box center [137, 64] width 180 height 16
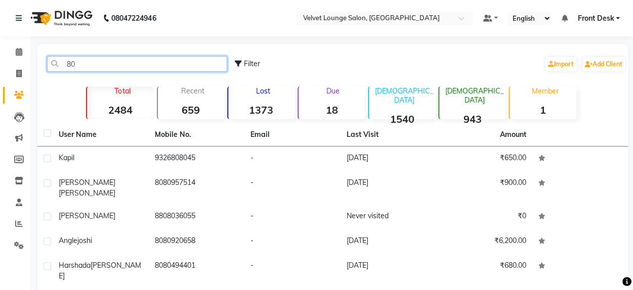
type input "8"
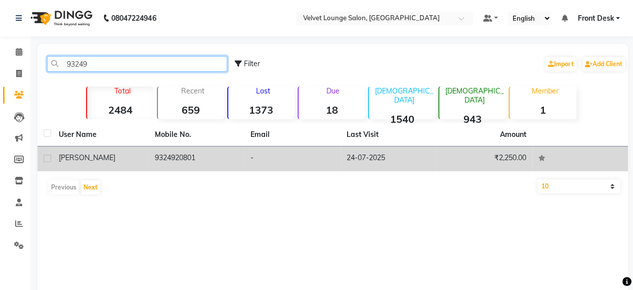
type input "93249"
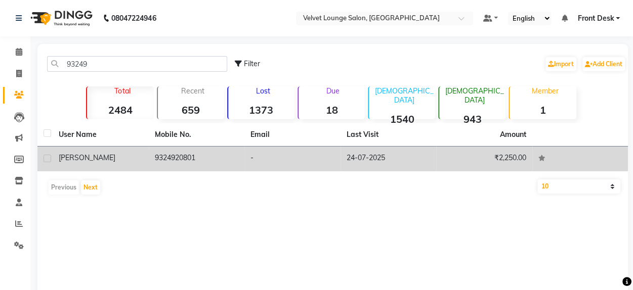
click at [398, 163] on td "24-07-2025" at bounding box center [388, 159] width 96 height 25
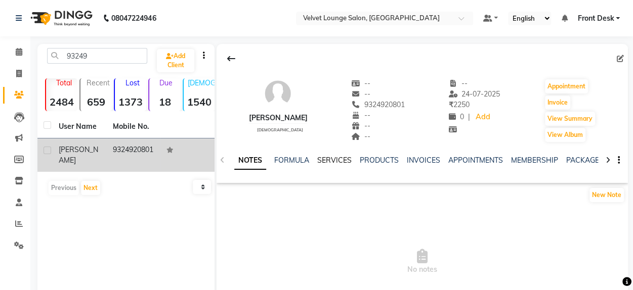
click at [337, 156] on link "SERVICES" at bounding box center [334, 160] width 34 height 9
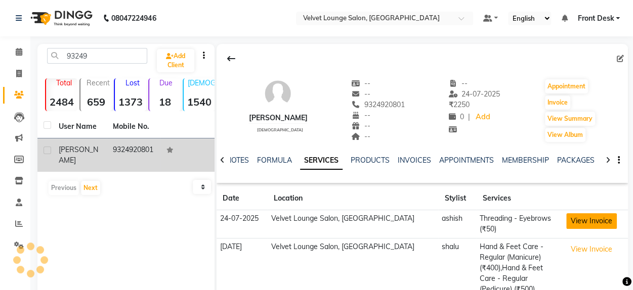
click at [579, 225] on button "View Invoice" at bounding box center [591, 221] width 51 height 16
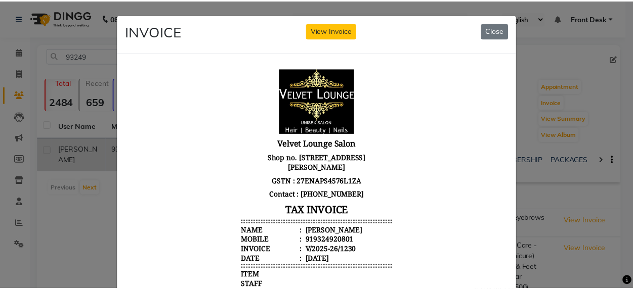
scroll to position [182, 0]
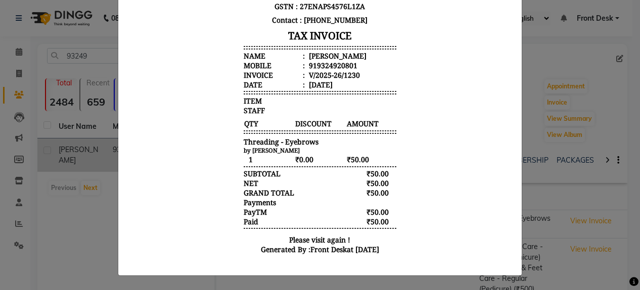
click at [543, 37] on ngb-modal-window "INVOICE View Invoice Close" at bounding box center [320, 145] width 640 height 290
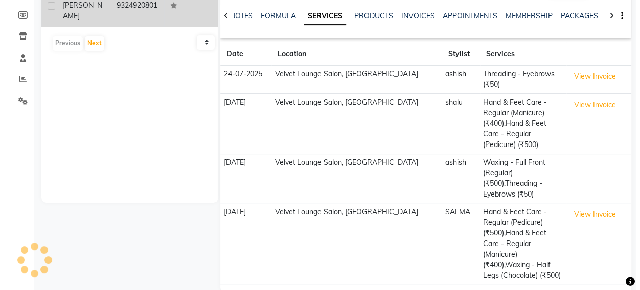
scroll to position [151, 0]
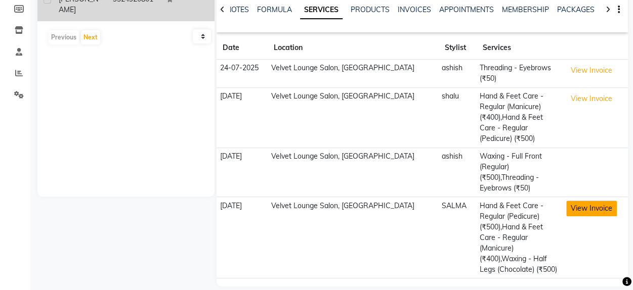
click at [597, 201] on button "View Invoice" at bounding box center [591, 209] width 51 height 16
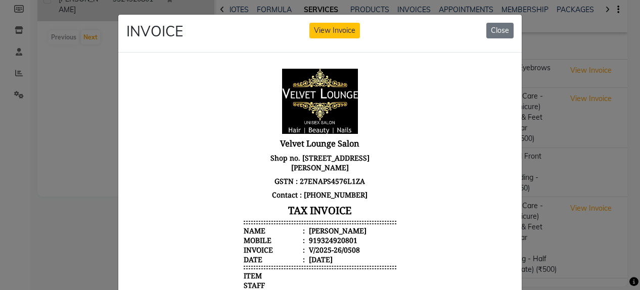
scroll to position [253, 0]
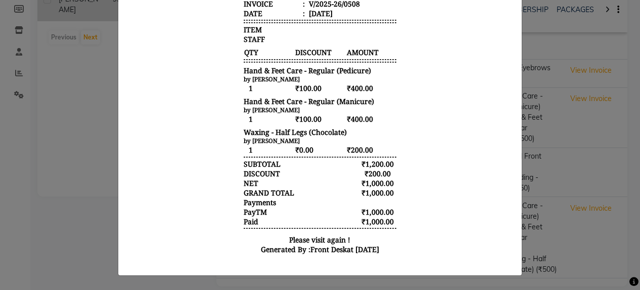
click at [425, 166] on body "Velvet Lounge Salon Shop no. 8, Swami Darshan Apt., Near Swami Samarth Math, Sh…" at bounding box center [319, 41] width 379 height 446
click at [596, 257] on ngb-modal-window "INVOICE View Invoice Close" at bounding box center [320, 145] width 640 height 290
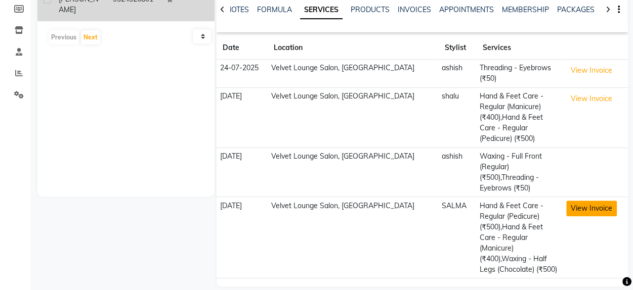
click at [594, 204] on button "View Invoice" at bounding box center [591, 209] width 51 height 16
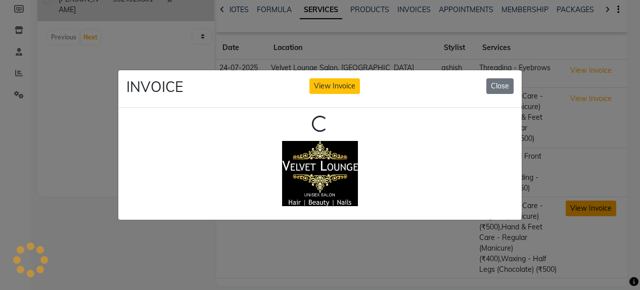
scroll to position [0, 0]
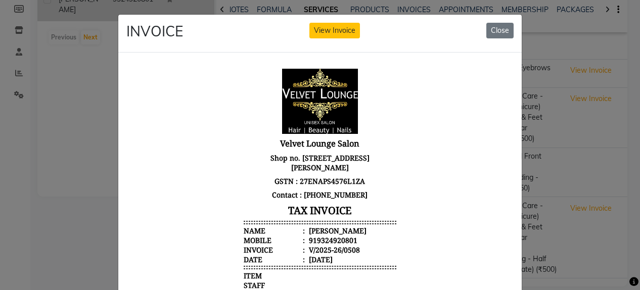
click at [574, 274] on ngb-modal-window "INVOICE View Invoice Close" at bounding box center [320, 145] width 640 height 290
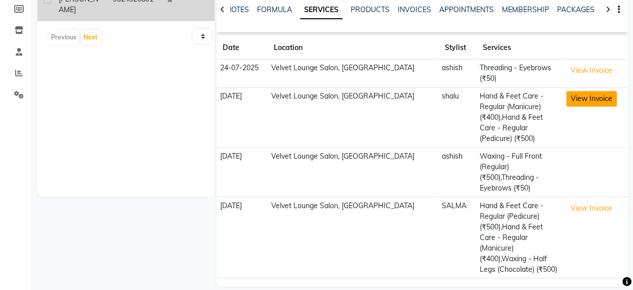
click at [582, 100] on button "View Invoice" at bounding box center [591, 99] width 51 height 16
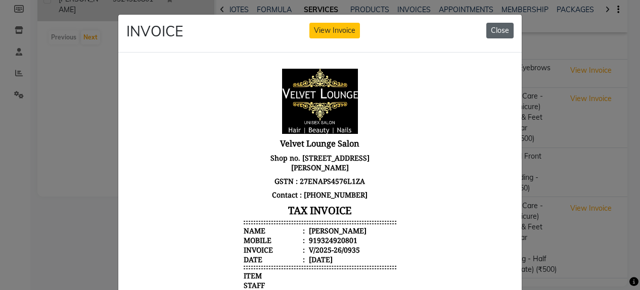
click at [492, 37] on button "Close" at bounding box center [499, 31] width 27 height 16
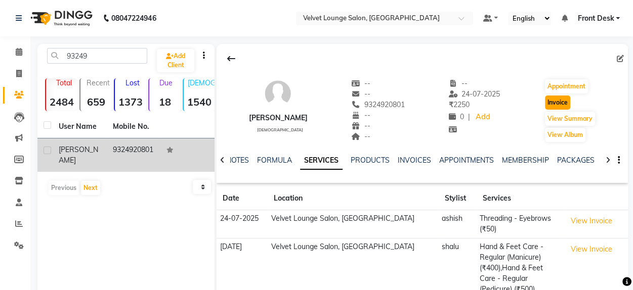
click at [554, 102] on button "Invoice" at bounding box center [557, 103] width 25 height 14
select select "5962"
select select "service"
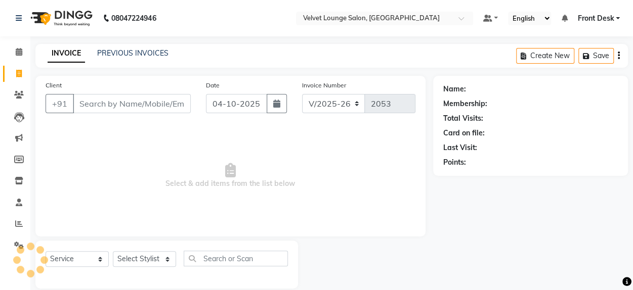
scroll to position [13, 0]
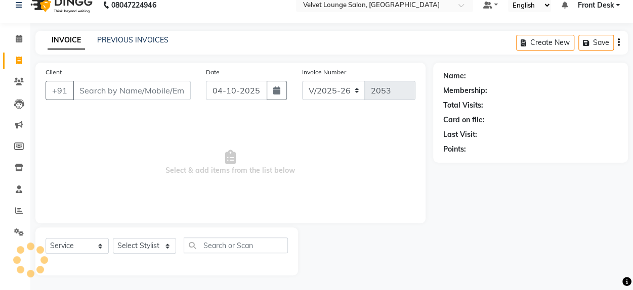
type input "9324920801"
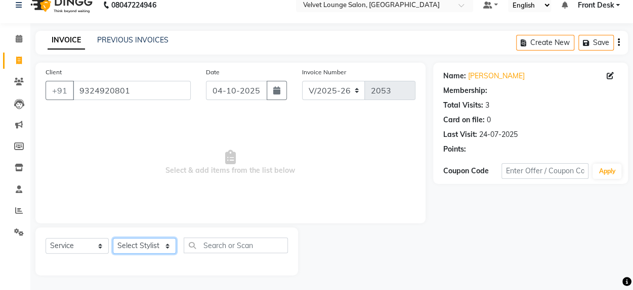
click at [152, 249] on select "Select Stylist Aadil zaher aman shah Arif ashish Front Desk Jaya jyoti madhu Ma…" at bounding box center [144, 246] width 63 height 16
select select "42846"
click at [113, 238] on select "Select Stylist Aadil zaher aman shah Arif ashish Front Desk Jaya jyoti madhu Ma…" at bounding box center [144, 246] width 63 height 16
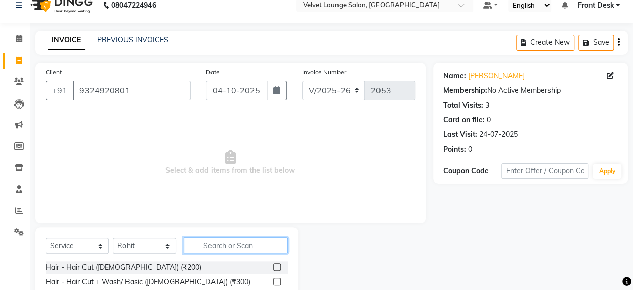
click at [251, 239] on input "text" at bounding box center [236, 246] width 104 height 16
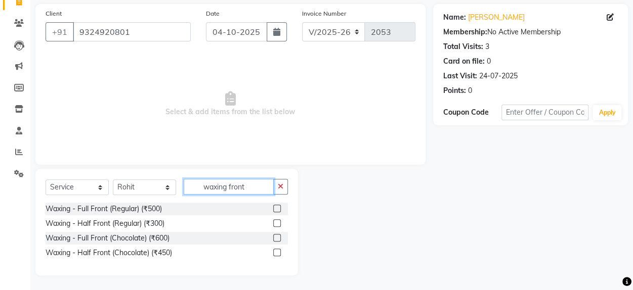
click at [260, 186] on input "waxing front" at bounding box center [229, 187] width 90 height 16
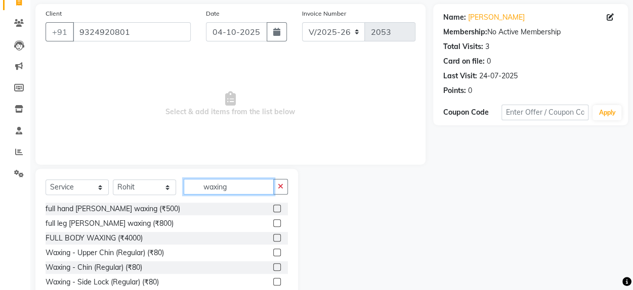
click at [260, 186] on input "waxing" at bounding box center [229, 187] width 90 height 16
type input "w"
type input "waxing"
click at [596, 238] on div "Name: Endy Membership: No Active Membership Total Visits: 3 Card on file: 0 Las…" at bounding box center [534, 161] width 202 height 314
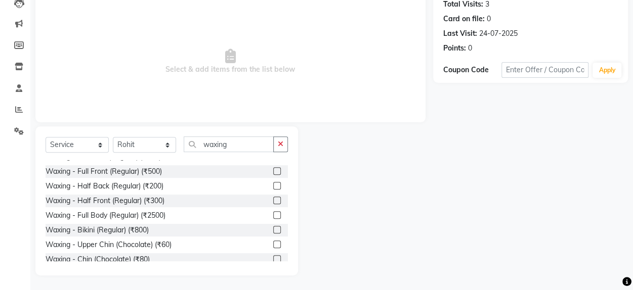
scroll to position [180, 0]
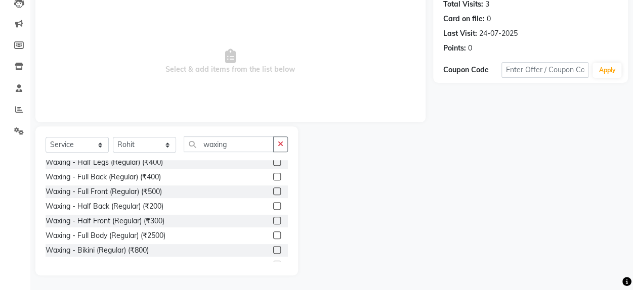
click at [273, 192] on label at bounding box center [277, 192] width 8 height 8
click at [273, 192] on input "checkbox" at bounding box center [276, 192] width 7 height 7
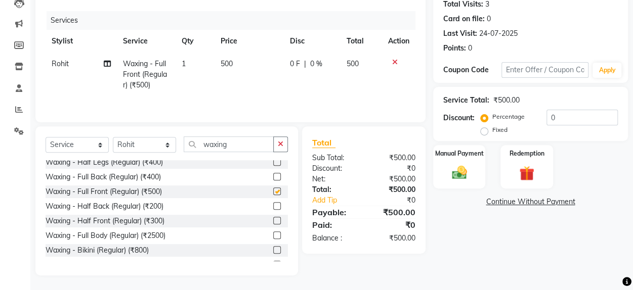
checkbox input "false"
click at [234, 57] on td "500" at bounding box center [248, 75] width 69 height 44
select select "42846"
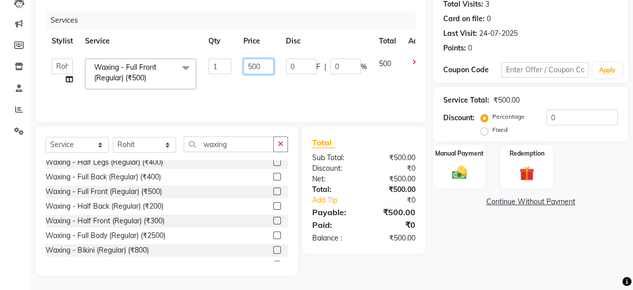
click at [253, 67] on input "500" at bounding box center [258, 67] width 30 height 16
type input "350"
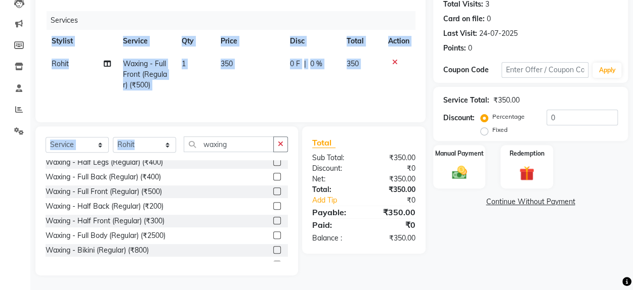
drag, startPoint x: 252, startPoint y: 97, endPoint x: 225, endPoint y: 144, distance: 54.8
click at [225, 144] on div "Client +91 9324920801 Date 04-10-2025 Invoice Number V/2025 V/2025-26 2053 Serv…" at bounding box center [230, 119] width 405 height 314
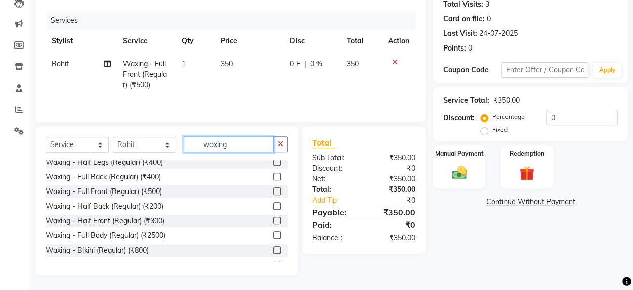
click at [225, 144] on input "waxing" at bounding box center [229, 145] width 90 height 16
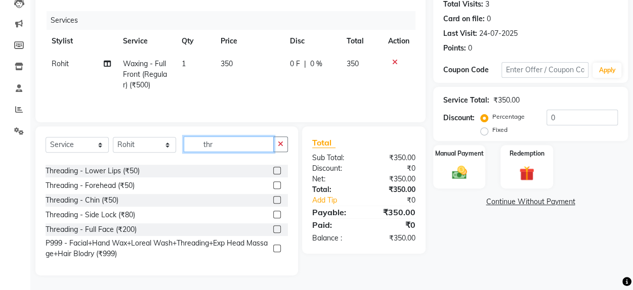
scroll to position [0, 0]
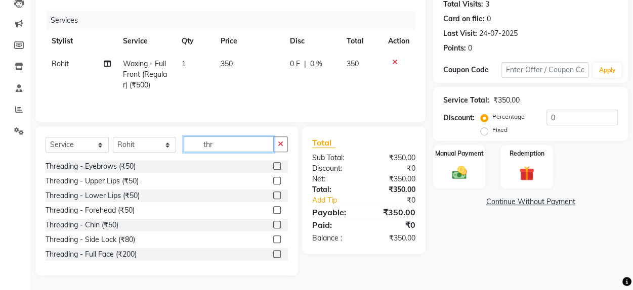
type input "thr"
click at [273, 163] on label at bounding box center [277, 166] width 8 height 8
click at [273, 163] on input "checkbox" at bounding box center [276, 166] width 7 height 7
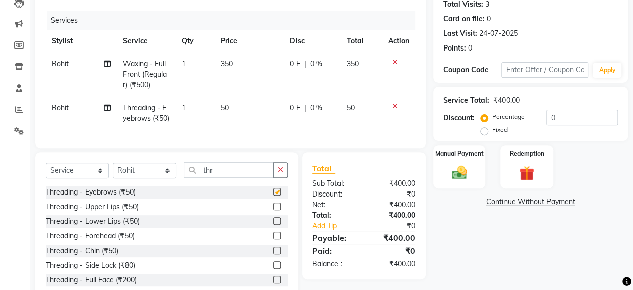
checkbox input "false"
click at [455, 184] on div "Manual Payment" at bounding box center [459, 167] width 55 height 46
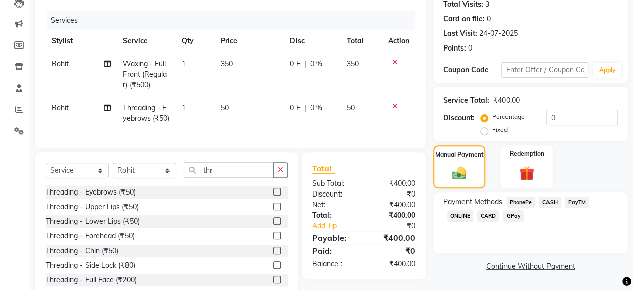
click at [59, 111] on span "Rohit" at bounding box center [60, 107] width 17 height 9
select select "42846"
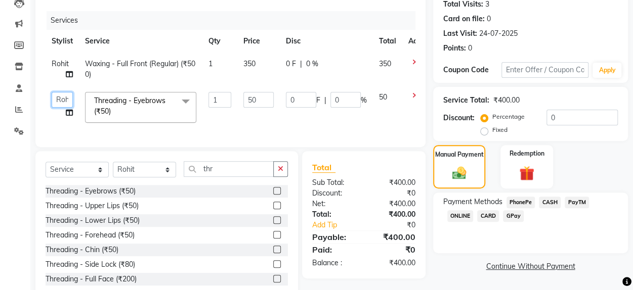
click at [65, 103] on select "Aadil zaher aman shah Arif ashish Front Desk Jaya jyoti madhu Manish MUSTAKIM p…" at bounding box center [62, 100] width 21 height 16
select select "50611"
click at [547, 202] on span "CASH" at bounding box center [550, 203] width 22 height 12
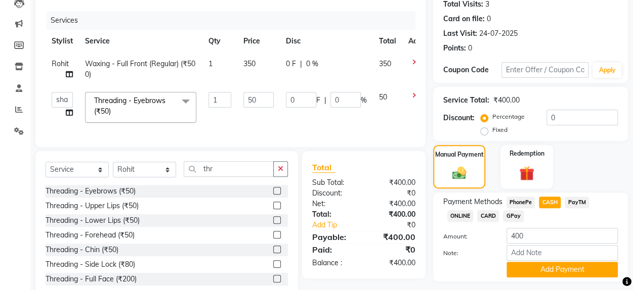
click at [524, 202] on span "PhonePe" at bounding box center [520, 203] width 29 height 12
click at [536, 264] on button "Add Payment" at bounding box center [561, 270] width 111 height 16
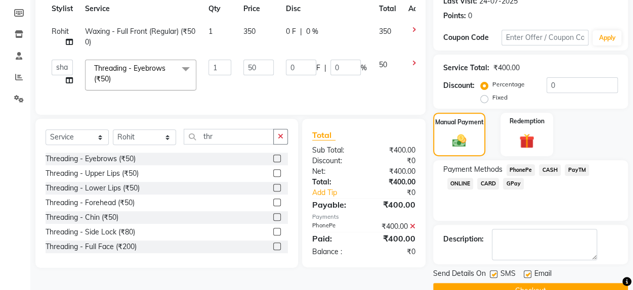
scroll to position [169, 0]
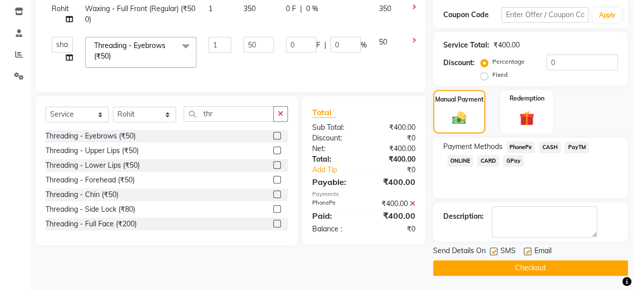
click at [606, 263] on button "Checkout" at bounding box center [530, 268] width 195 height 16
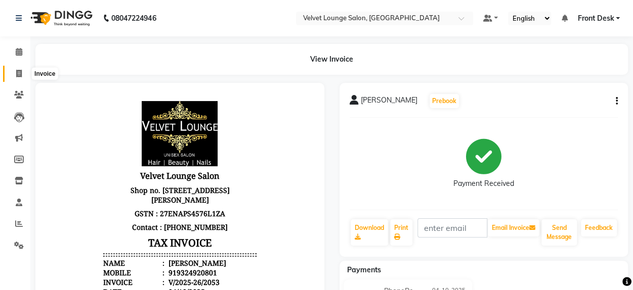
click at [17, 72] on icon at bounding box center [19, 74] width 6 height 8
select select "service"
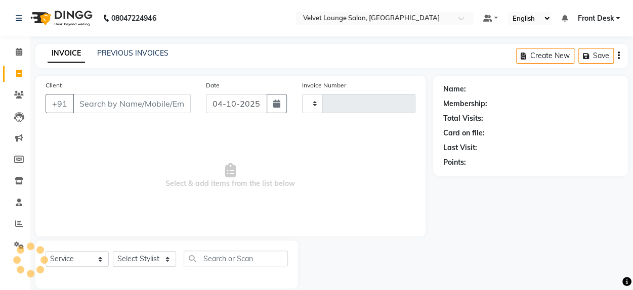
type input "2054"
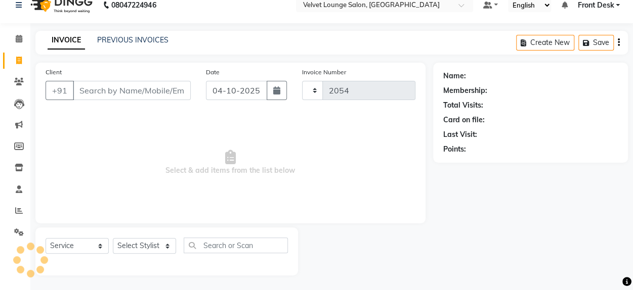
select select "5962"
click at [145, 39] on link "PREVIOUS INVOICES" at bounding box center [132, 39] width 71 height 9
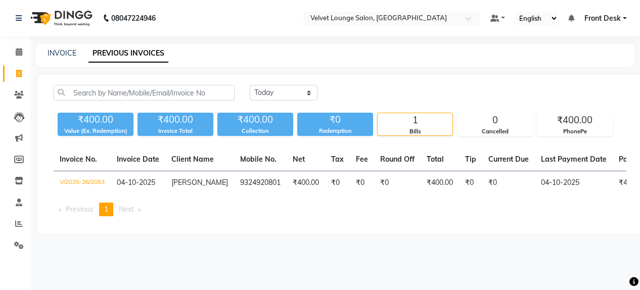
click at [400, 76] on div "Today Yesterday Custom Range ₹400.00 Value (Ex. Redemption) ₹400.00 Invoice Tot…" at bounding box center [339, 155] width 605 height 160
click at [293, 90] on select "Today Yesterday Custom Range" at bounding box center [284, 93] width 68 height 16
select select "yesterday"
click at [250, 85] on select "Today Yesterday Custom Range" at bounding box center [284, 93] width 68 height 16
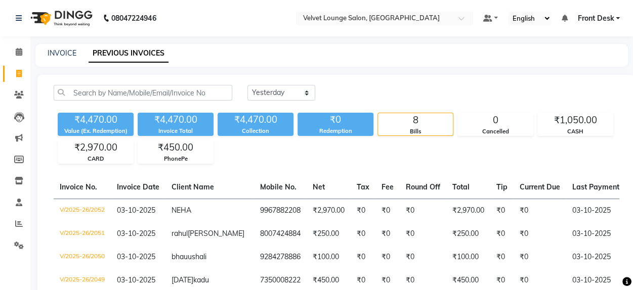
click at [590, 20] on span "Front Desk" at bounding box center [595, 18] width 36 height 11
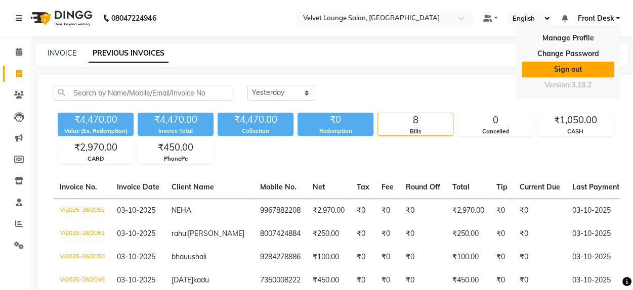
click at [585, 65] on link "Sign out" at bounding box center [567, 70] width 93 height 16
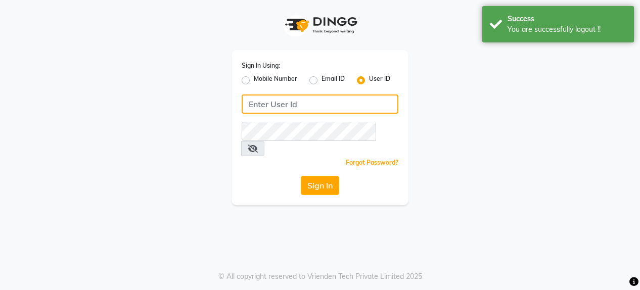
type input "7400009327"
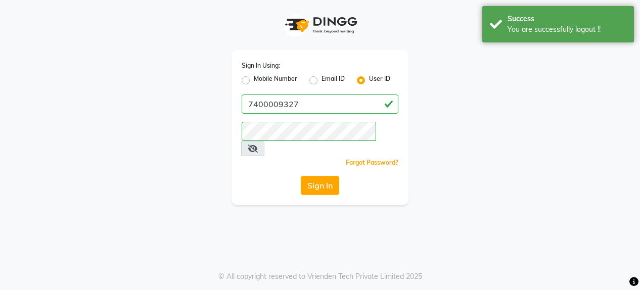
click at [246, 84] on div "Mobile Number" at bounding box center [270, 80] width 56 height 12
click at [254, 78] on label "Mobile Number" at bounding box center [275, 80] width 43 height 12
click at [254, 78] on input "Mobile Number" at bounding box center [257, 77] width 7 height 7
radio input "true"
radio input "false"
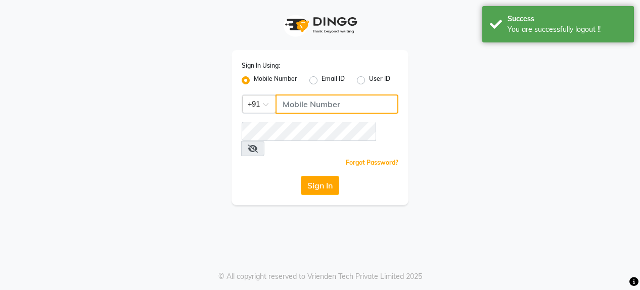
click at [305, 110] on input "Username" at bounding box center [337, 104] width 123 height 19
type input "7777092199"
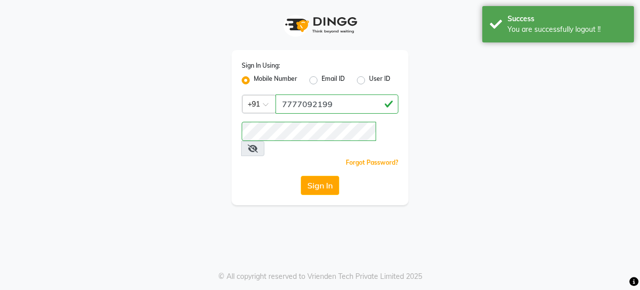
click at [329, 106] on input "7777092199" at bounding box center [337, 104] width 123 height 19
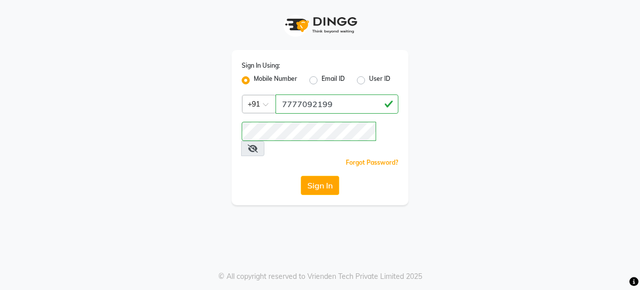
click at [324, 103] on input "7777092199" at bounding box center [337, 104] width 123 height 19
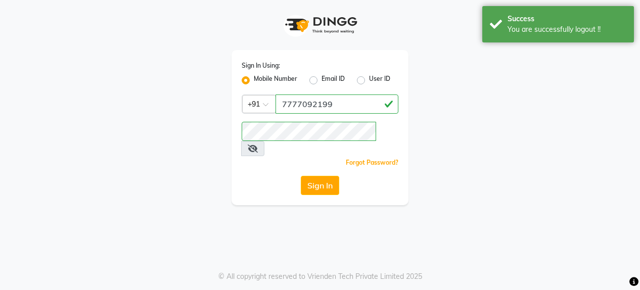
click at [324, 103] on input "7777092199" at bounding box center [337, 104] width 123 height 19
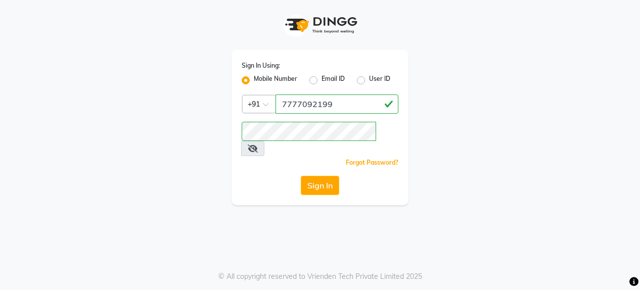
drag, startPoint x: 288, startPoint y: 163, endPoint x: 308, endPoint y: 163, distance: 20.7
click at [288, 176] on div "Sign In" at bounding box center [320, 185] width 157 height 19
click at [316, 176] on button "Sign In" at bounding box center [320, 185] width 38 height 19
